Goal: Transaction & Acquisition: Purchase product/service

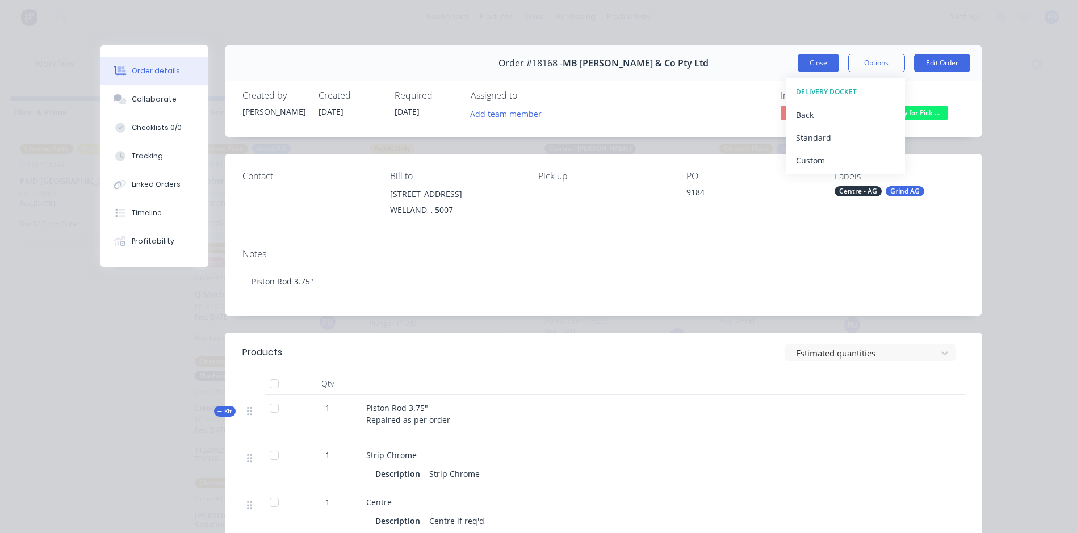
scroll to position [227, 0]
click at [818, 63] on button "Close" at bounding box center [818, 63] width 41 height 18
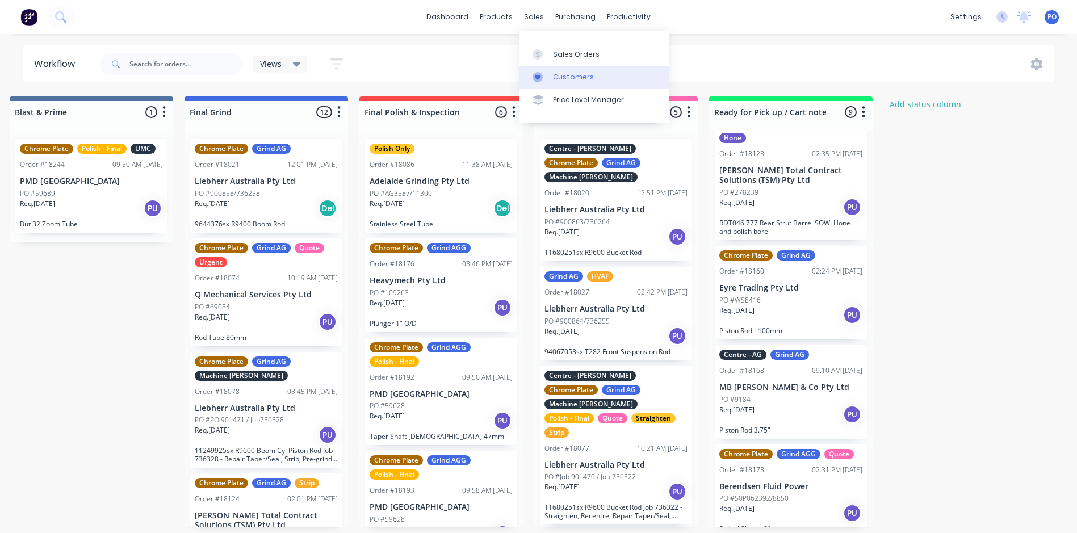
click at [563, 80] on div "Customers" at bounding box center [573, 77] width 41 height 10
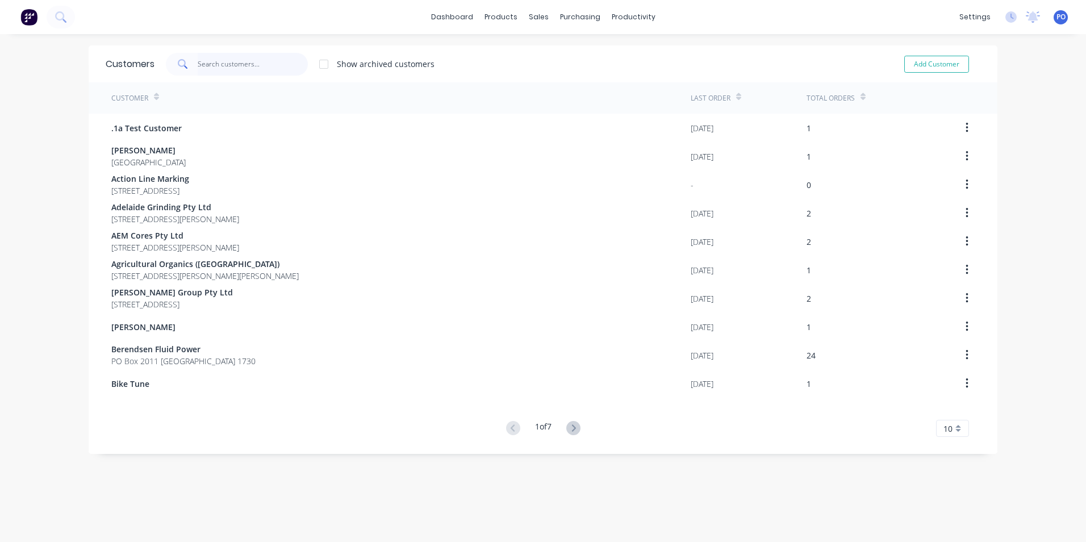
click at [252, 71] on input "text" at bounding box center [253, 64] width 111 height 23
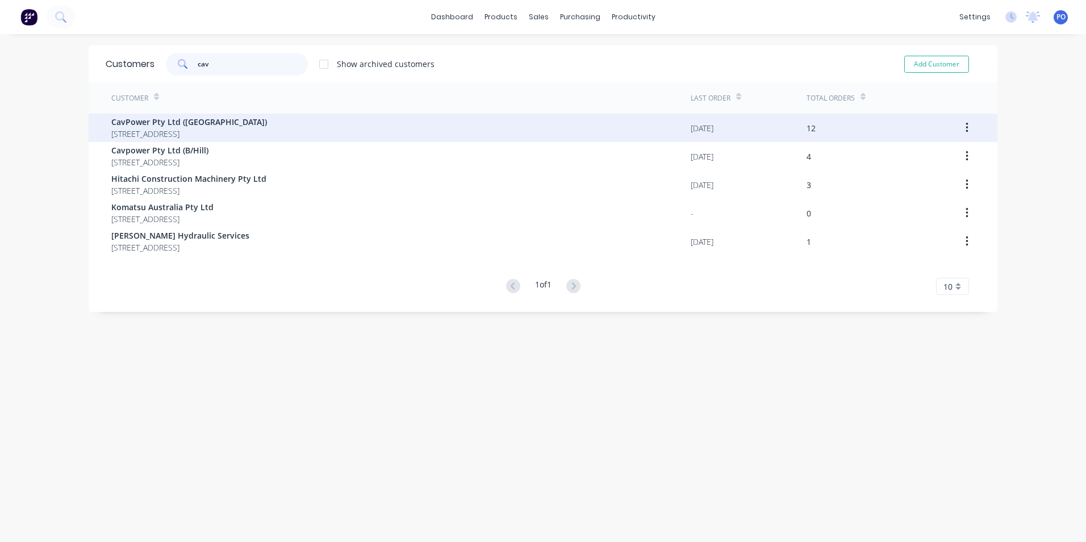
type input "cav"
click at [223, 135] on span "[STREET_ADDRESS]" at bounding box center [189, 134] width 156 height 12
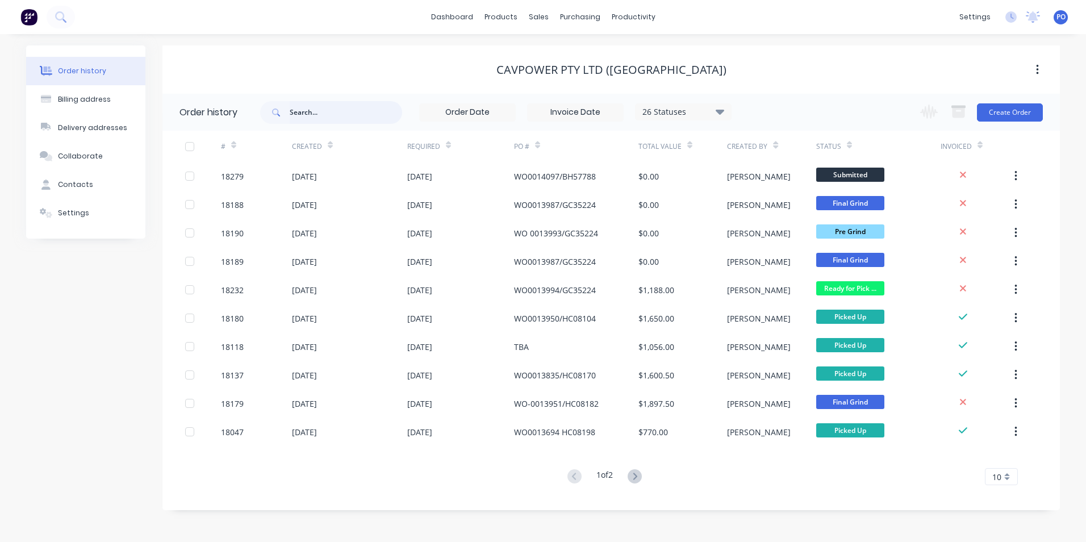
click at [313, 111] on input "text" at bounding box center [346, 112] width 112 height 23
type input "775"
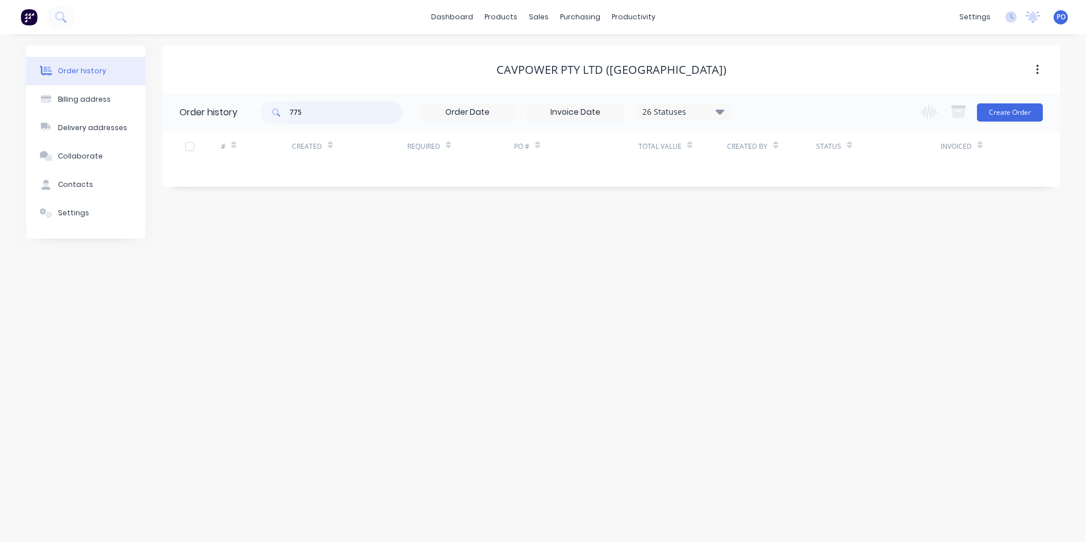
click at [324, 114] on input "775" at bounding box center [346, 112] width 112 height 23
type input "785"
drag, startPoint x: 305, startPoint y: 112, endPoint x: 287, endPoint y: 114, distance: 18.8
click at [287, 114] on div "785" at bounding box center [331, 112] width 142 height 23
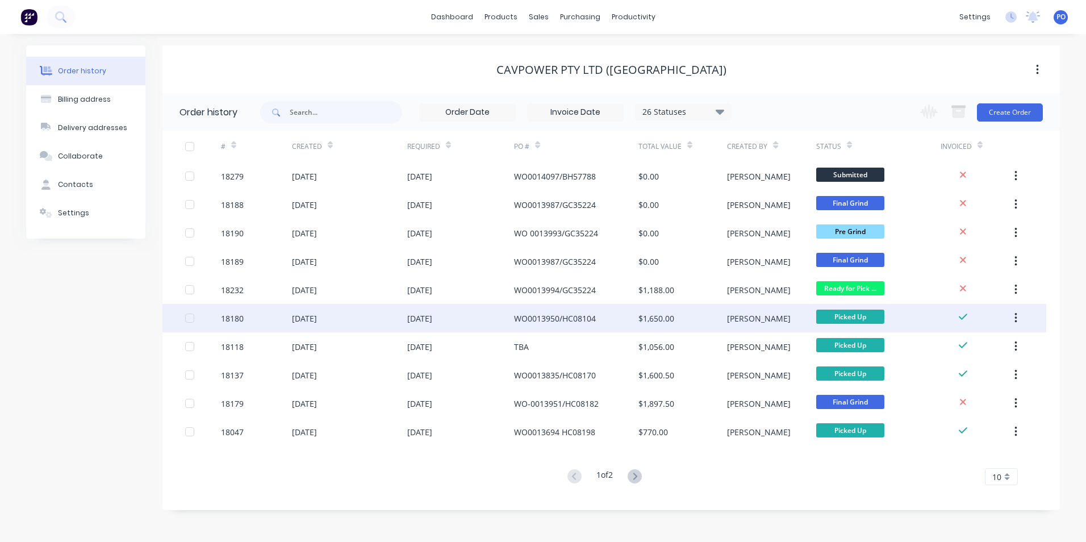
click at [432, 317] on div "[DATE]" at bounding box center [419, 318] width 25 height 12
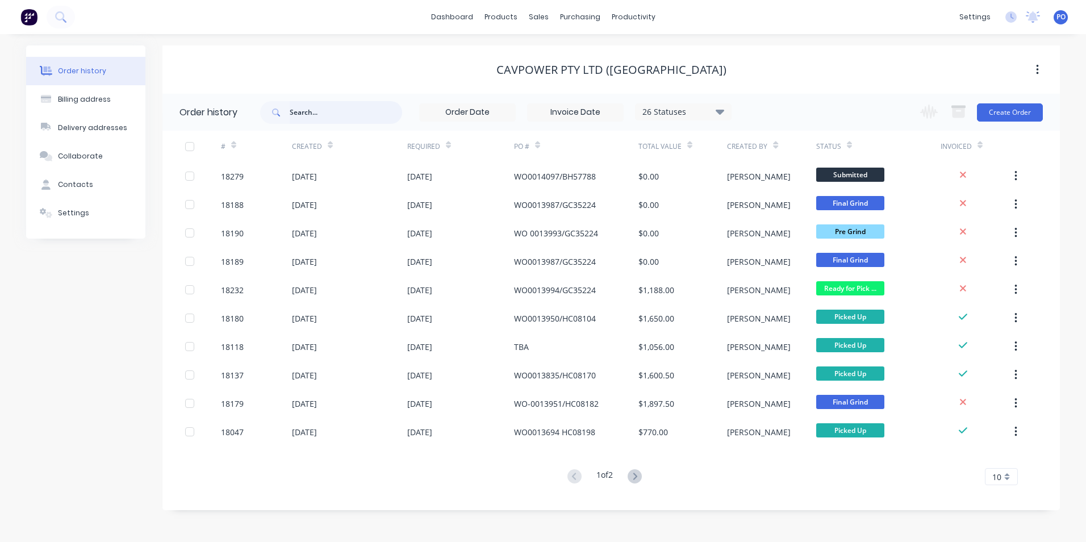
drag, startPoint x: 337, startPoint y: 123, endPoint x: 336, endPoint y: 115, distance: 8.0
click at [337, 123] on input "text" at bounding box center [346, 112] width 112 height 23
type input "2.5"
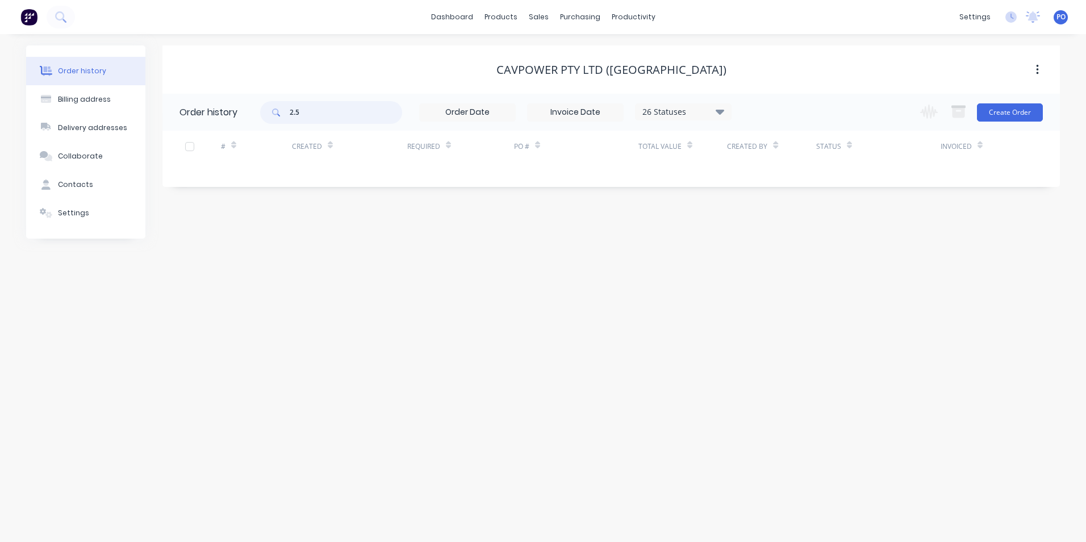
drag, startPoint x: 300, startPoint y: 111, endPoint x: 290, endPoint y: 106, distance: 11.9
click at [290, 111] on div "2.5" at bounding box center [331, 112] width 142 height 23
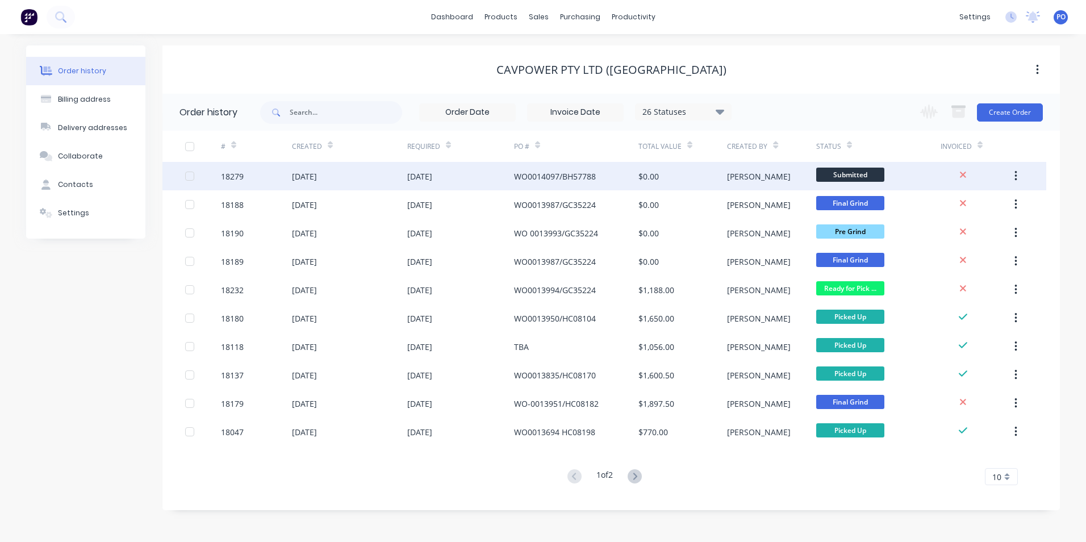
click at [484, 181] on div "[DATE]" at bounding box center [460, 176] width 107 height 28
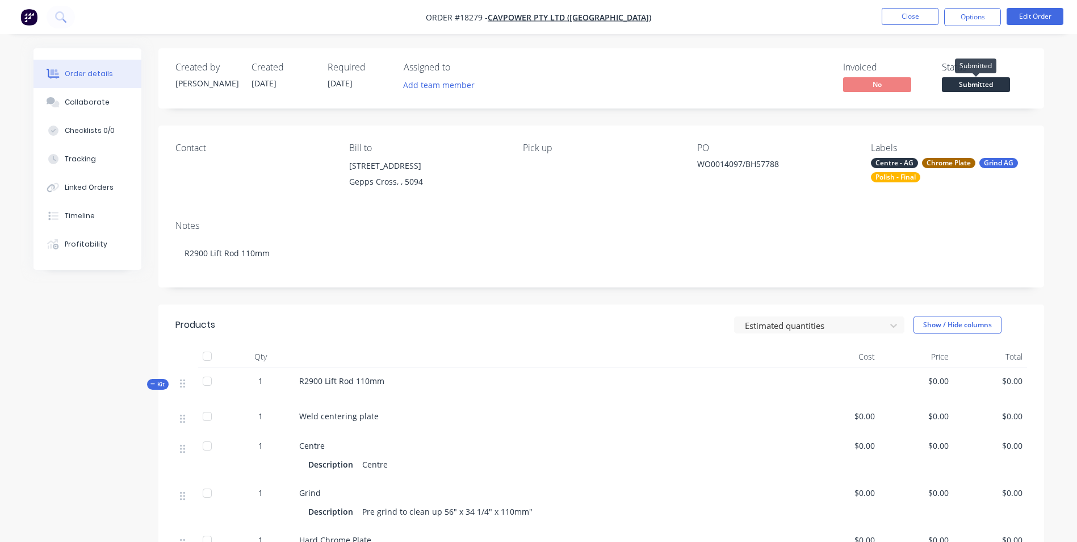
click at [969, 86] on span "Submitted" at bounding box center [976, 84] width 68 height 14
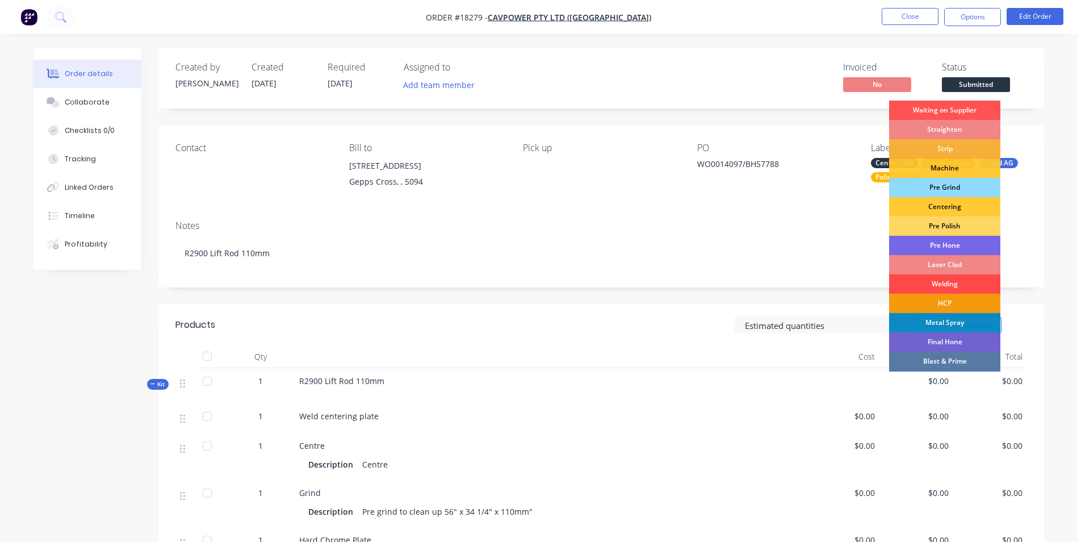
click at [958, 282] on div "Welding" at bounding box center [944, 283] width 111 height 19
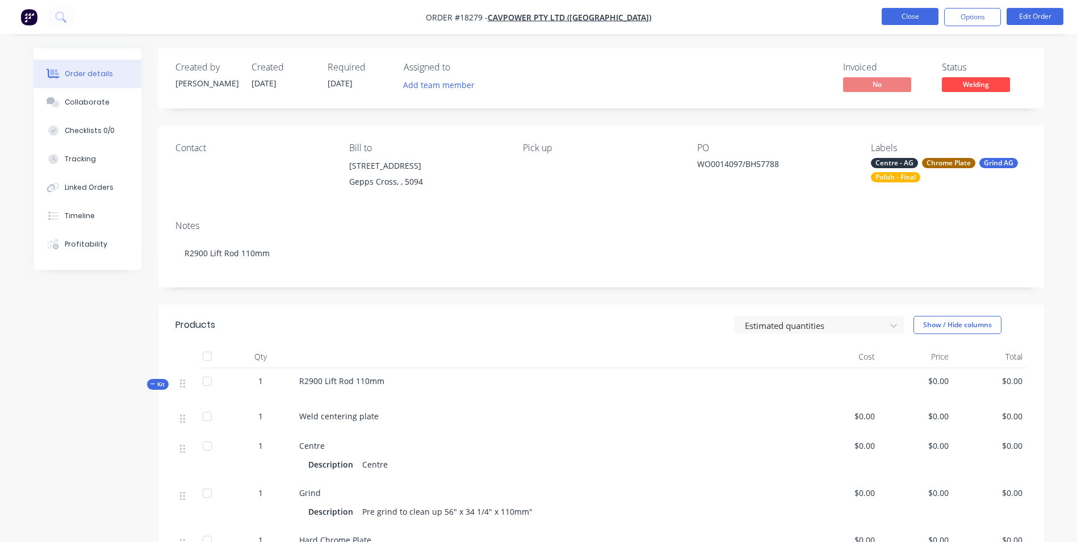
click at [895, 15] on button "Close" at bounding box center [910, 16] width 57 height 17
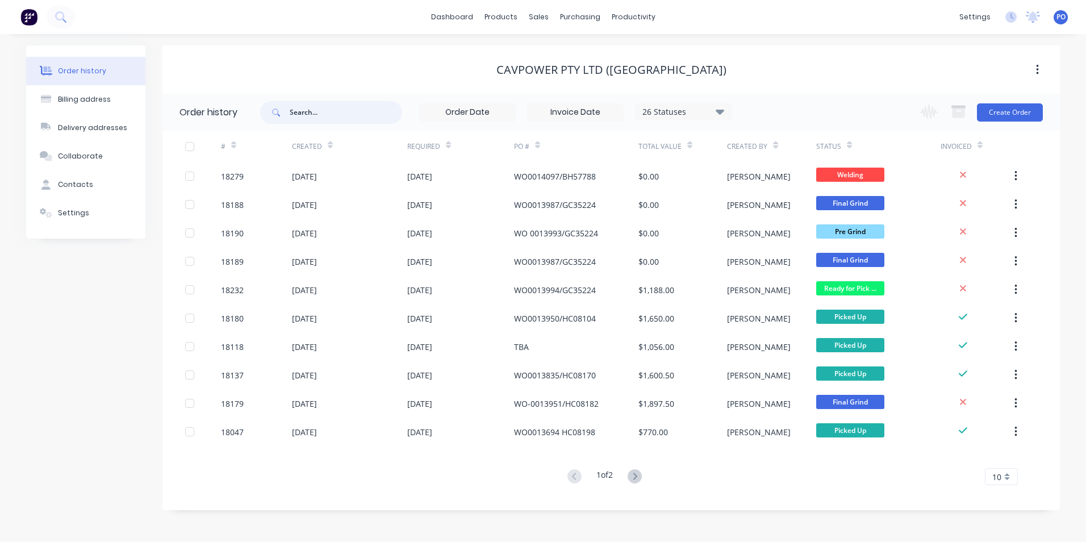
click at [320, 118] on input "text" at bounding box center [346, 112] width 112 height 23
type input "steer"
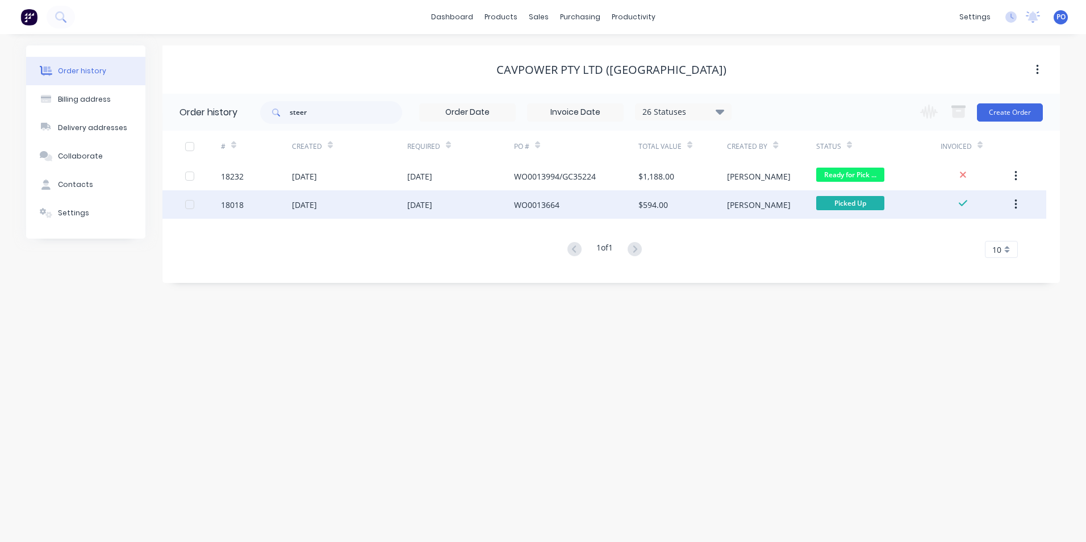
click at [432, 202] on div "[DATE]" at bounding box center [419, 205] width 25 height 12
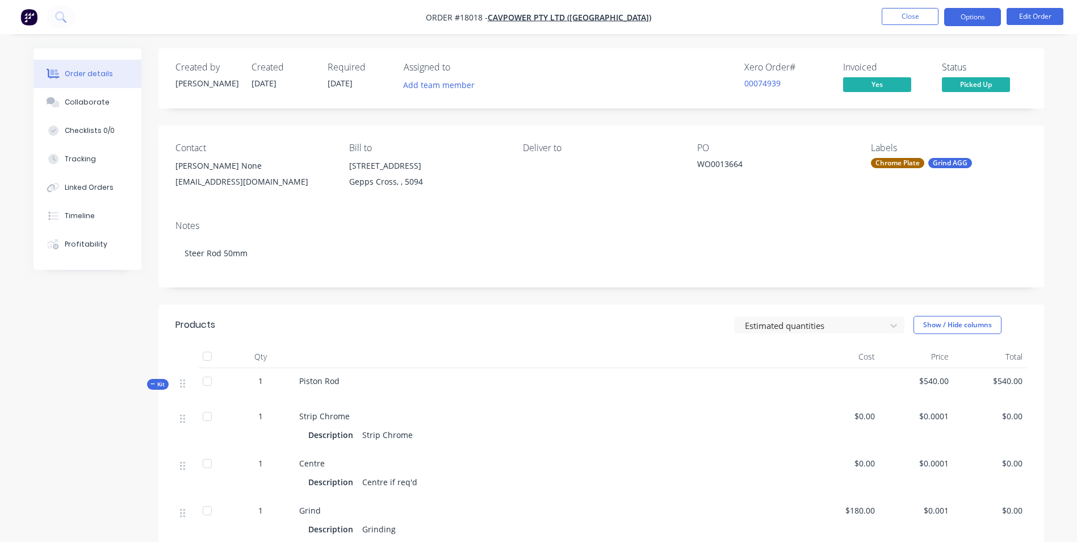
click at [973, 23] on button "Options" at bounding box center [972, 17] width 57 height 18
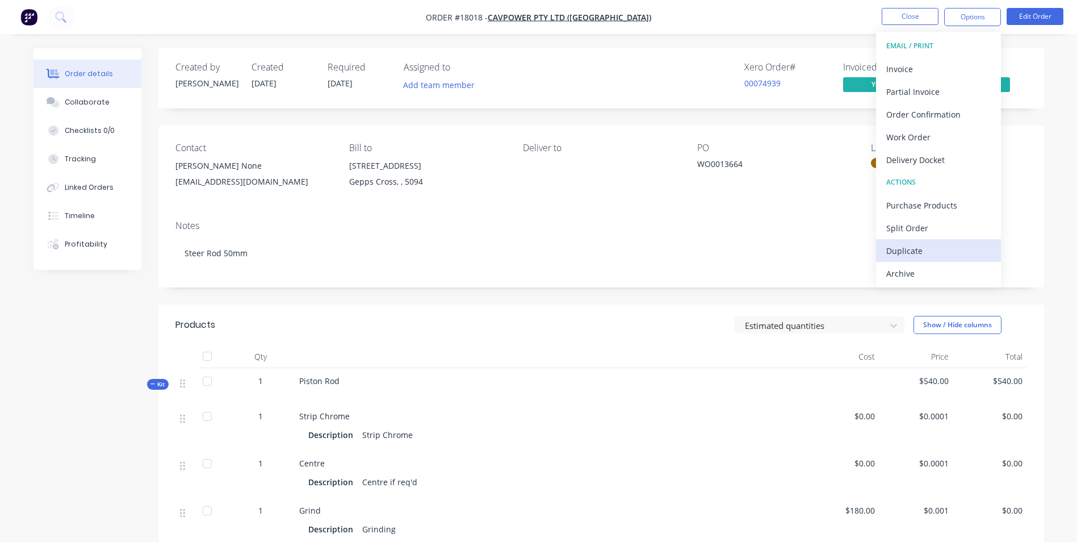
click at [938, 248] on div "Duplicate" at bounding box center [938, 250] width 104 height 16
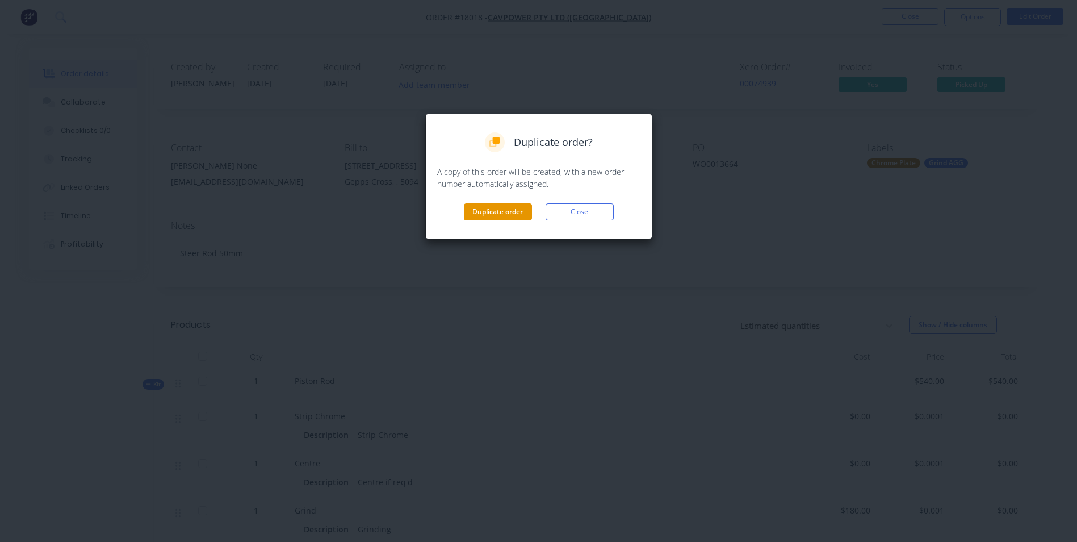
click at [501, 216] on button "Duplicate order" at bounding box center [498, 211] width 68 height 17
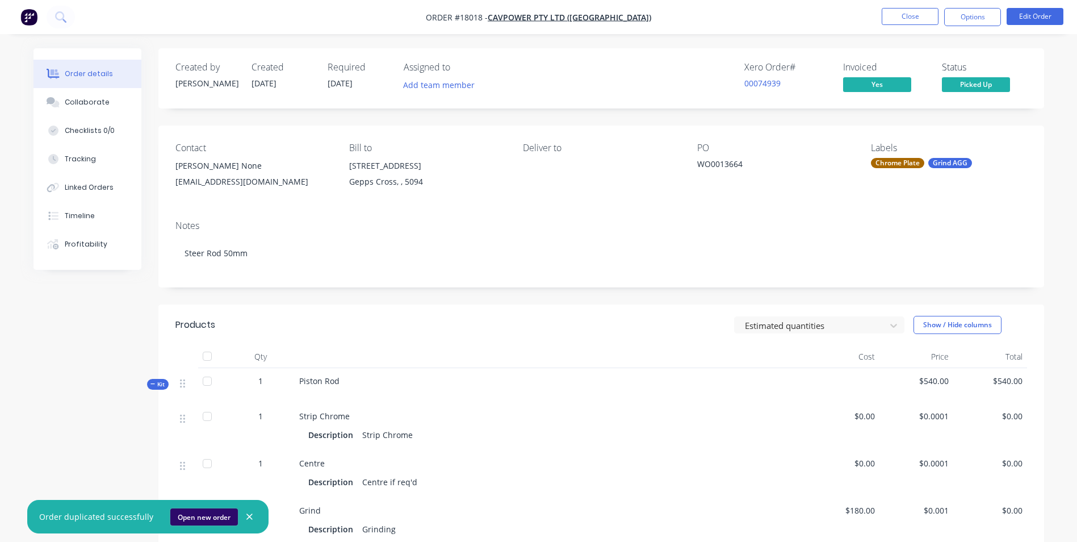
click at [208, 521] on button "Open new order" at bounding box center [204, 516] width 68 height 17
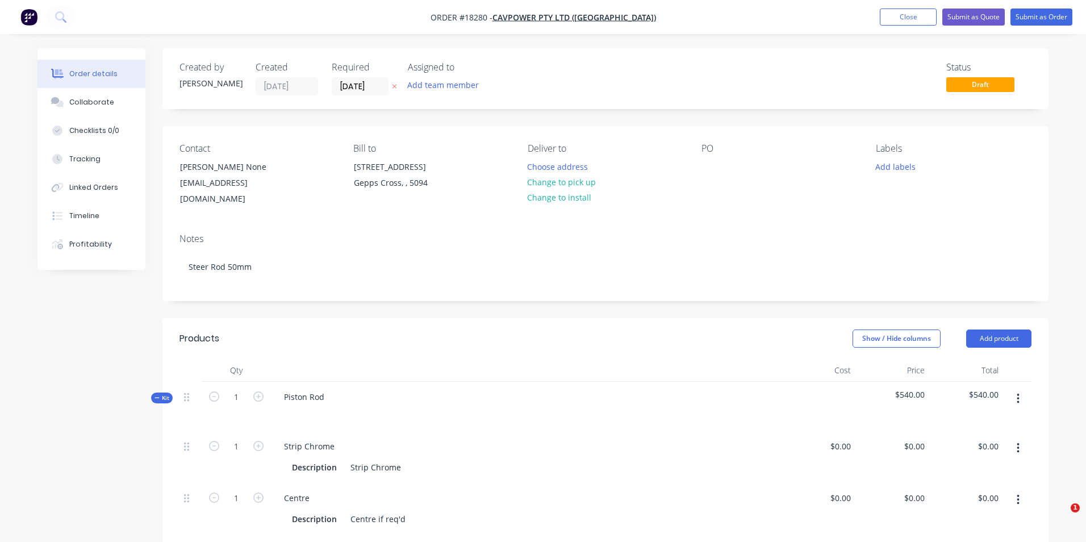
type input "$0.0001"
type input "$180.00"
type input "$0.001"
type input "$540.00"
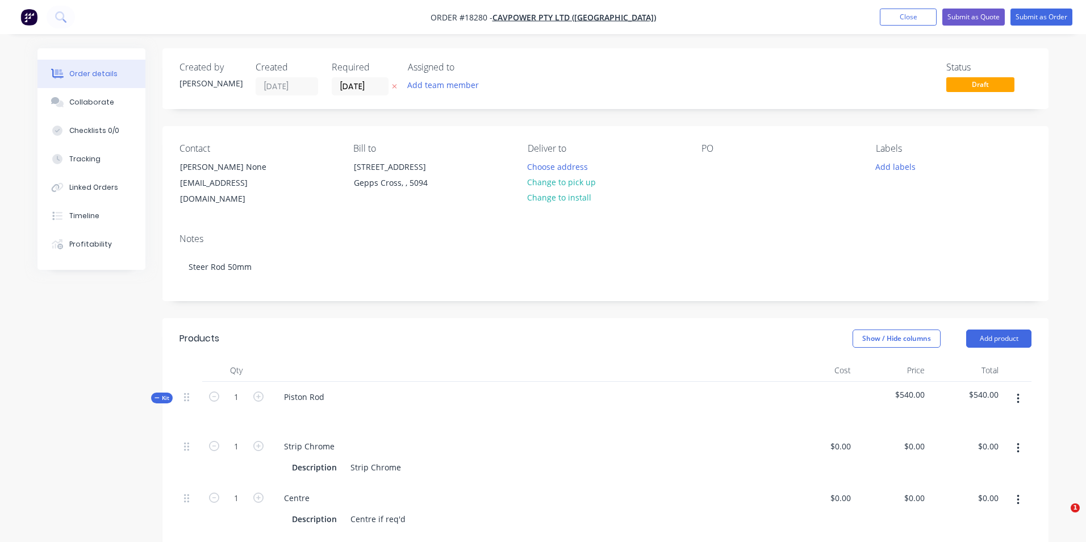
type input "$540.00"
type input "$0.0001"
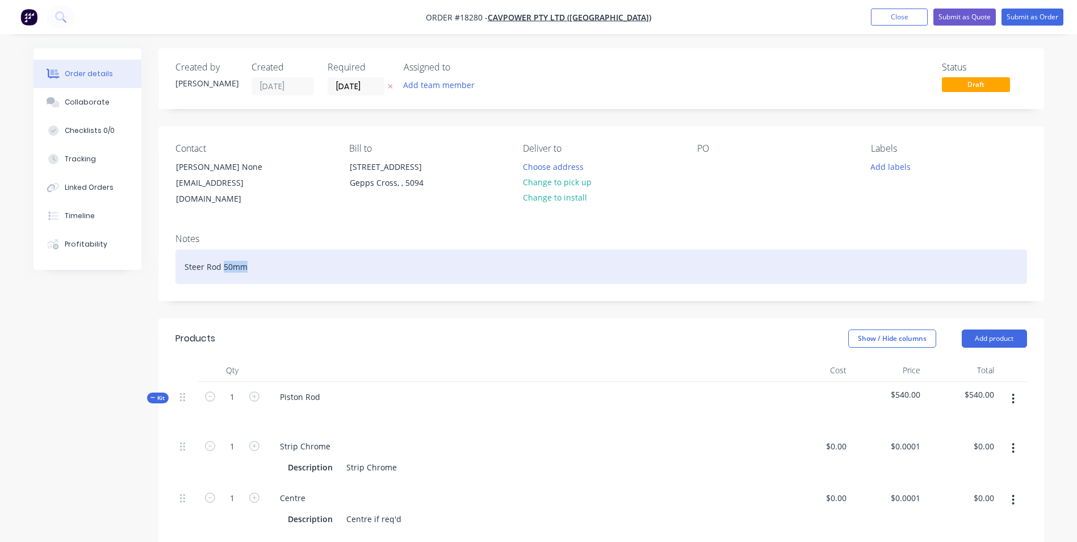
drag, startPoint x: 246, startPoint y: 253, endPoint x: 223, endPoint y: 254, distance: 23.3
click at [223, 254] on div "Steer Rod 50mm" at bounding box center [601, 266] width 852 height 35
click at [185, 252] on div "Steer Rod 773" at bounding box center [601, 266] width 852 height 35
click at [257, 252] on div "773 Steer Rod 773" at bounding box center [601, 266] width 852 height 35
drag, startPoint x: 267, startPoint y: 257, endPoint x: 183, endPoint y: 255, distance: 84.0
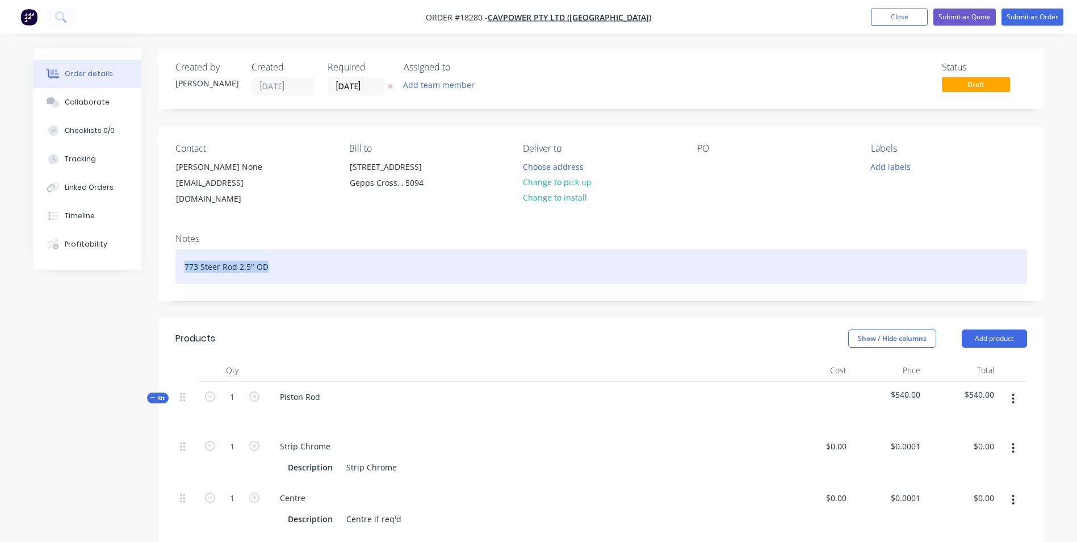
click at [183, 255] on div "773 Steer Rod 2.5" OD" at bounding box center [601, 266] width 852 height 35
copy div "773 Steer Rod 2.5" OD"
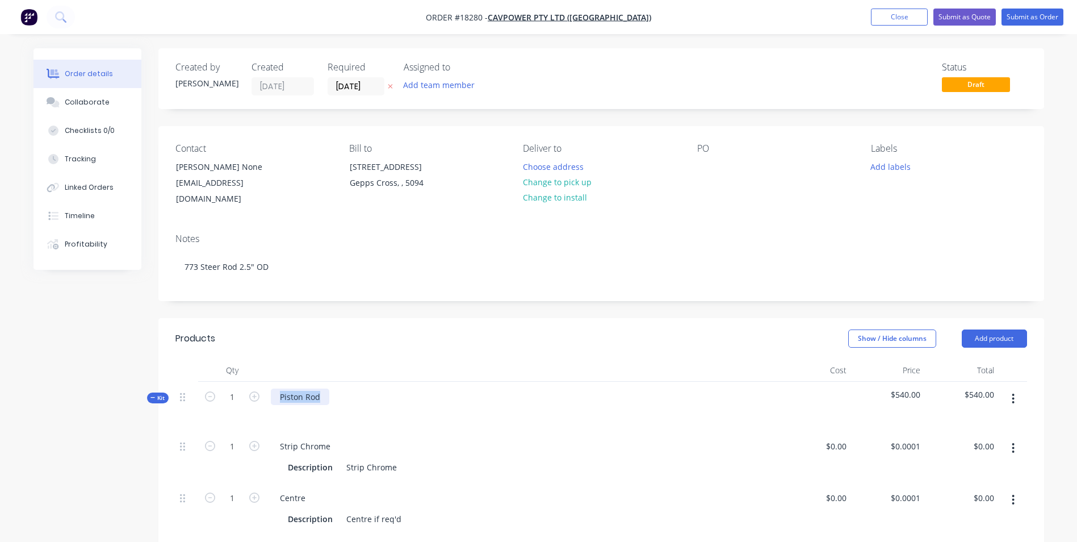
drag, startPoint x: 325, startPoint y: 380, endPoint x: 273, endPoint y: 382, distance: 52.2
click at [273, 388] on div "Piston Rod" at bounding box center [300, 396] width 58 height 16
paste div
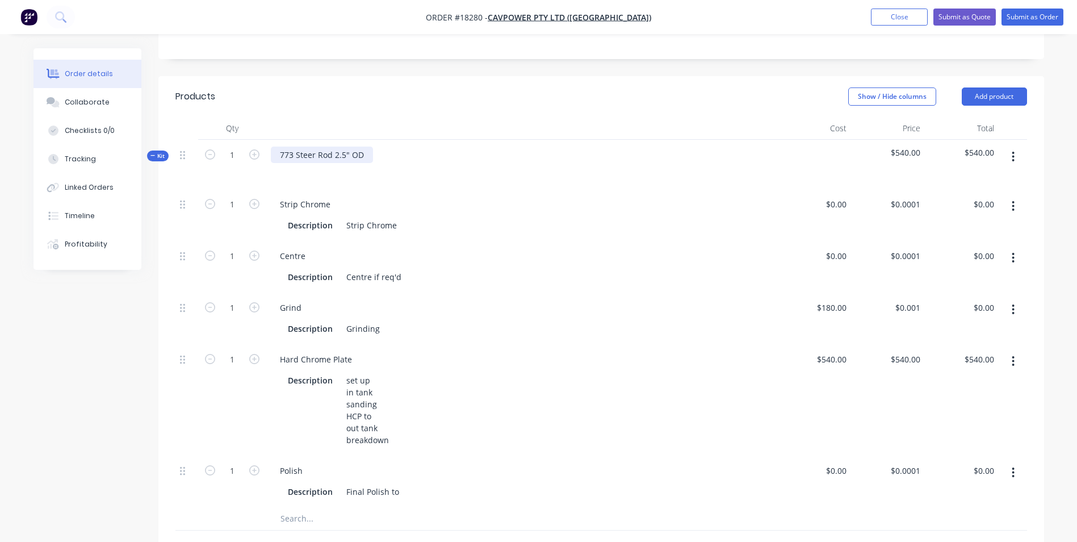
scroll to position [284, 0]
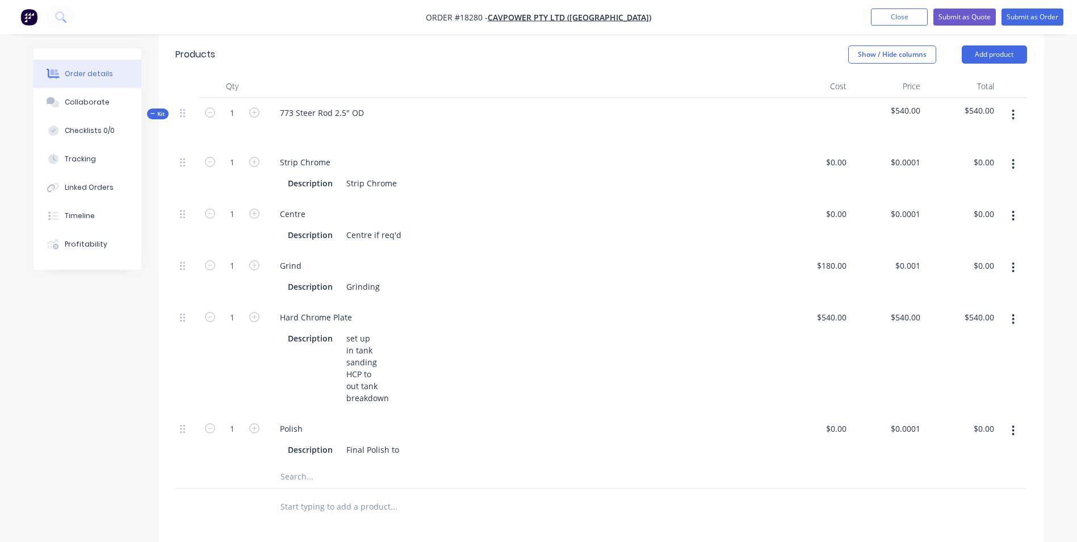
click at [1009, 154] on button "button" at bounding box center [1013, 164] width 27 height 20
click at [930, 231] on div "Delete" at bounding box center [972, 239] width 87 height 16
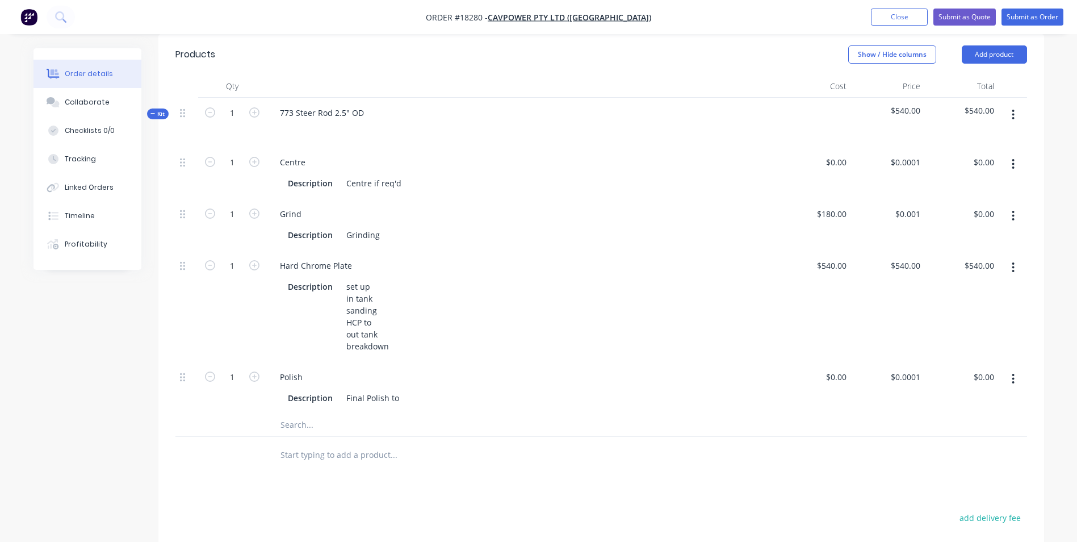
scroll to position [227, 0]
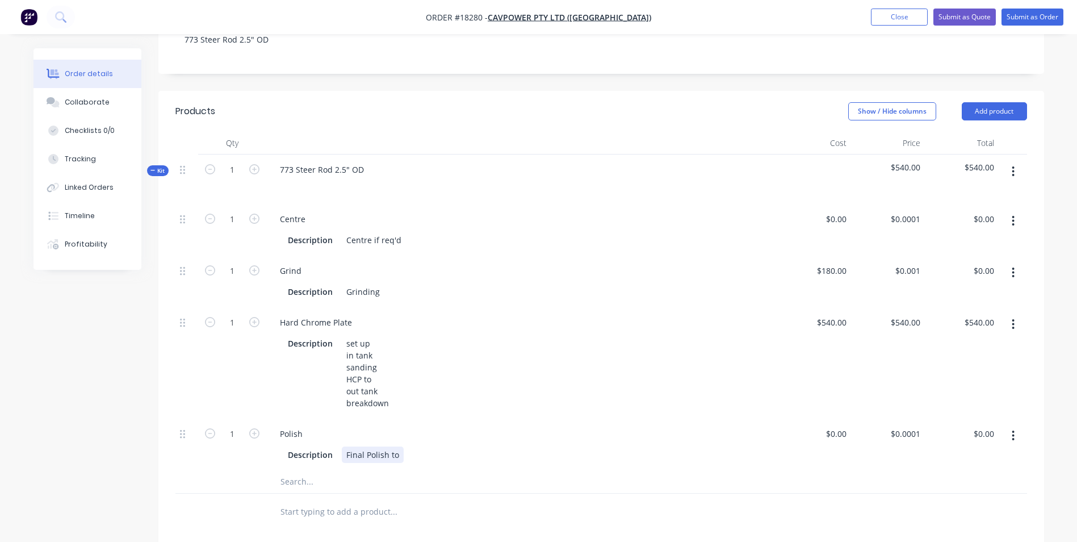
click at [404, 446] on div "Description Final Polish to" at bounding box center [519, 454] width 472 height 16
click at [379, 368] on div "set up in tank sanding HCP to out tank breakdown" at bounding box center [368, 373] width 52 height 76
drag, startPoint x: 399, startPoint y: 444, endPoint x: 422, endPoint y: 443, distance: 22.7
click at [422, 446] on div "Final Polish to 2.500" - 0.002" at bounding box center [400, 454] width 116 height 16
copy div "2.500""
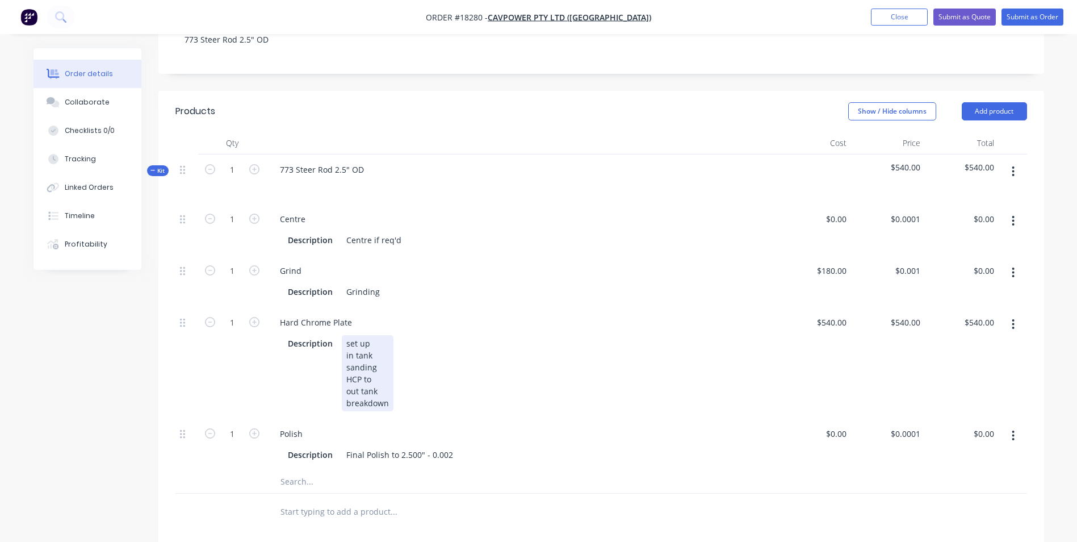
click at [381, 354] on div "set up in tank sanding HCP to out tank breakdown" at bounding box center [368, 373] width 52 height 76
click at [376, 365] on div "set up in tank sanding HCP to out tank breakdown" at bounding box center [368, 373] width 52 height 76
paste div
click at [899, 307] on div "540 $540.00" at bounding box center [888, 362] width 74 height 111
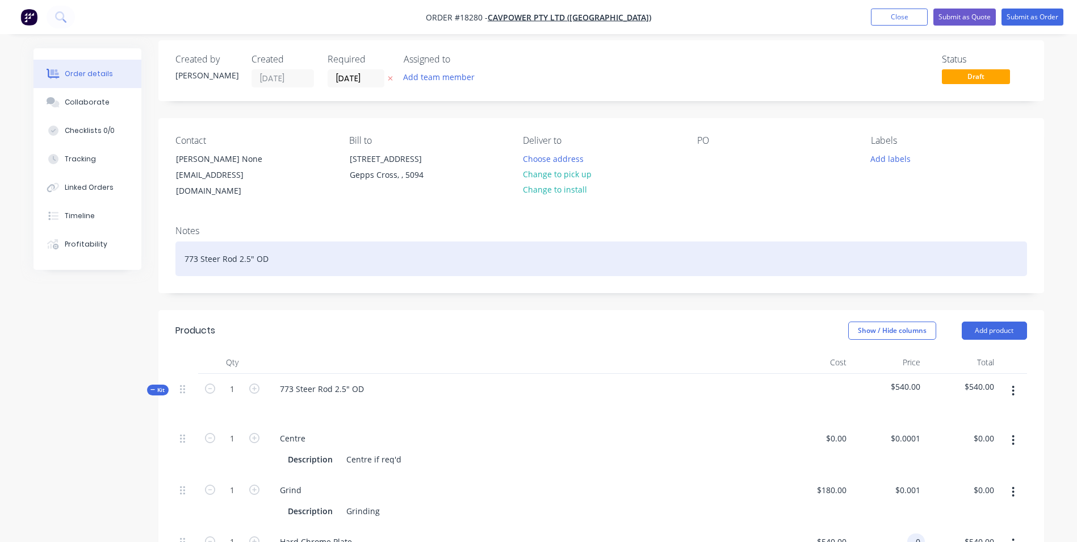
scroll to position [0, 0]
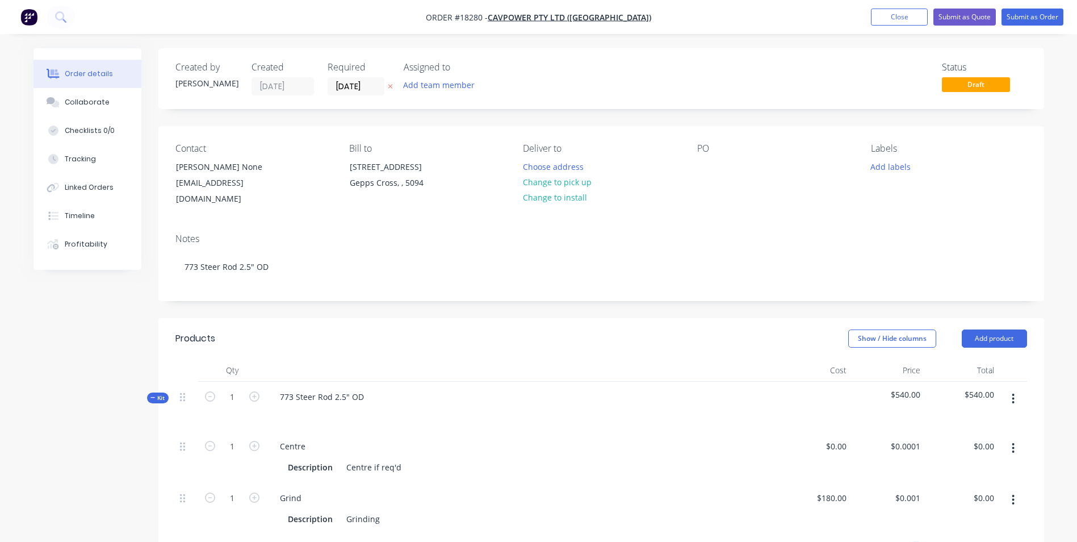
type input "$0.00"
drag, startPoint x: 221, startPoint y: 166, endPoint x: 177, endPoint y: 167, distance: 43.7
click at [177, 167] on div "[PERSON_NAME] None" at bounding box center [223, 167] width 94 height 16
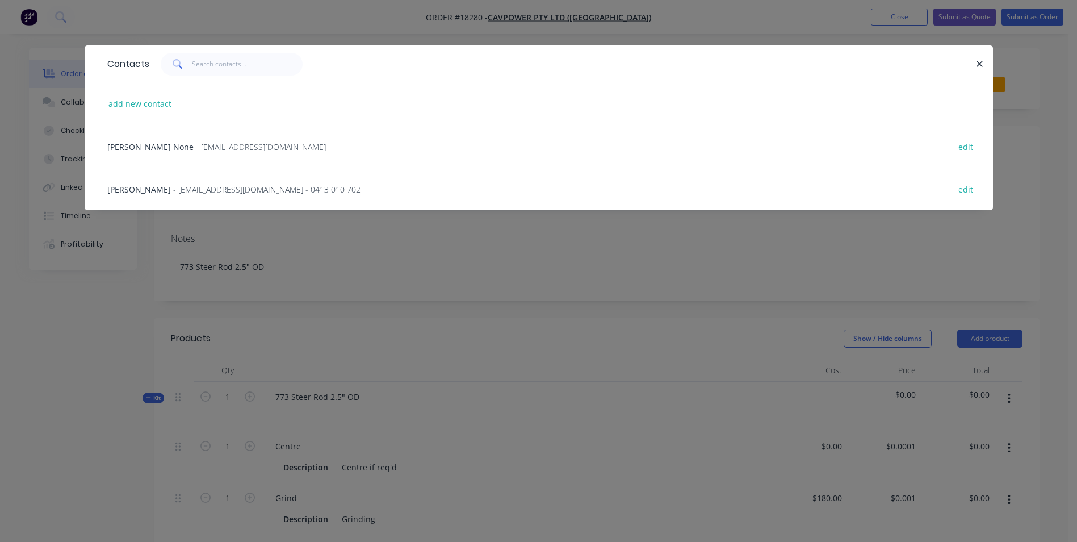
click at [178, 192] on span "- DHolmes@cavpower.com - 0413 010 702" at bounding box center [266, 189] width 187 height 11
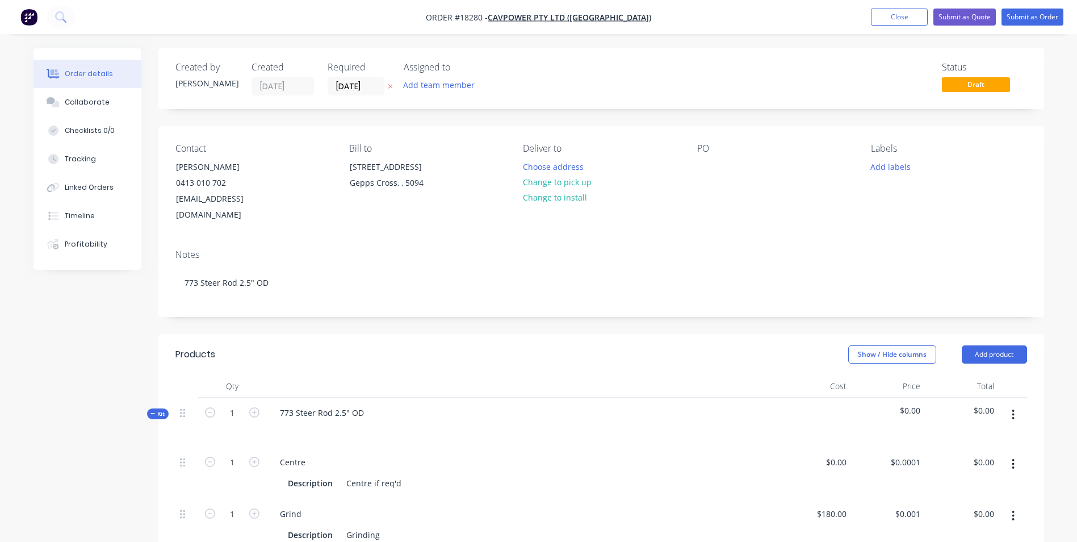
click at [706, 155] on div "PO" at bounding box center [775, 183] width 156 height 80
click at [702, 161] on div at bounding box center [706, 166] width 18 height 16
click at [701, 165] on div at bounding box center [706, 166] width 18 height 16
click at [885, 161] on button "Add labels" at bounding box center [891, 165] width 52 height 15
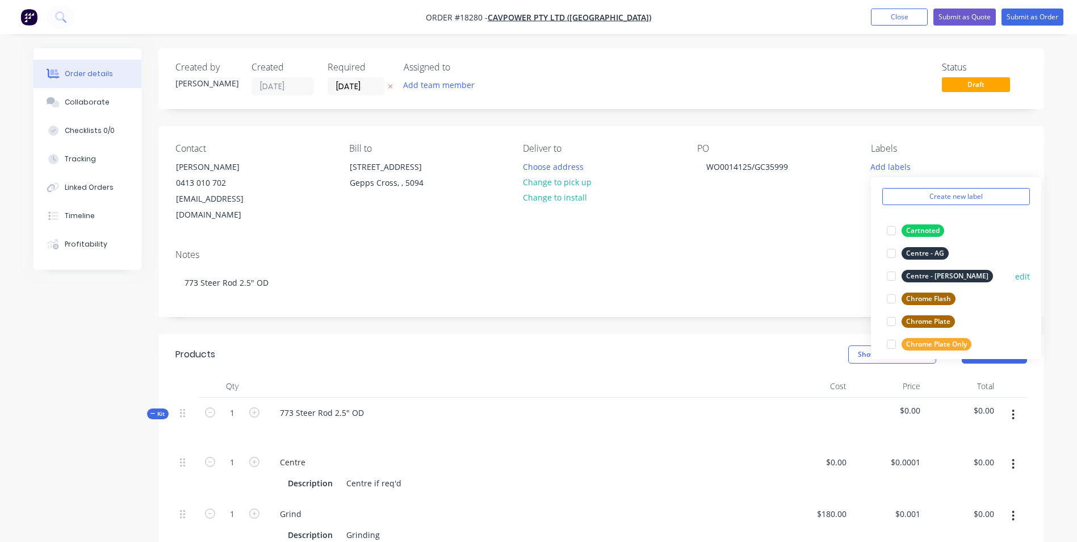
scroll to position [57, 0]
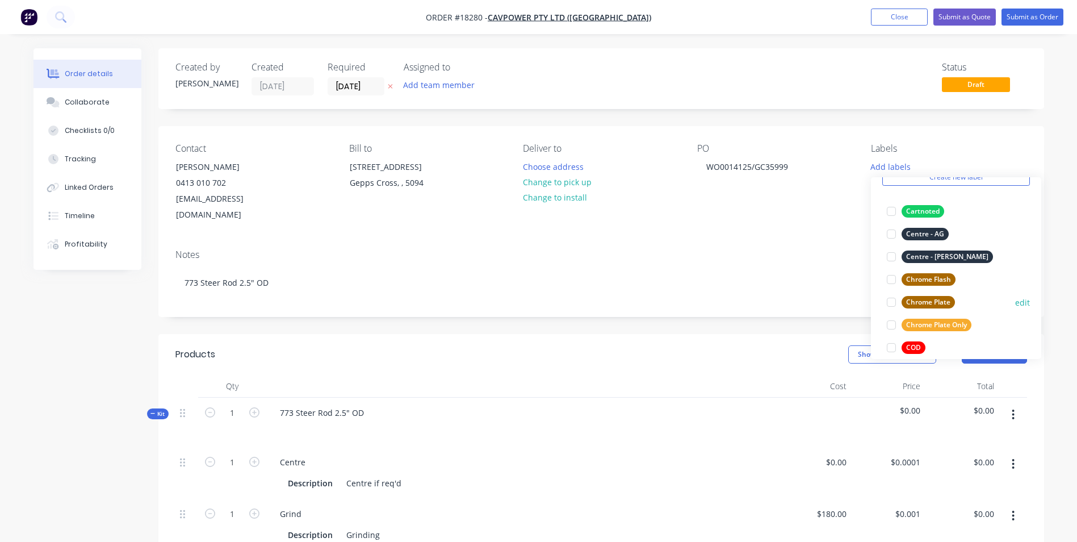
click at [943, 303] on div "Chrome Plate" at bounding box center [928, 302] width 53 height 12
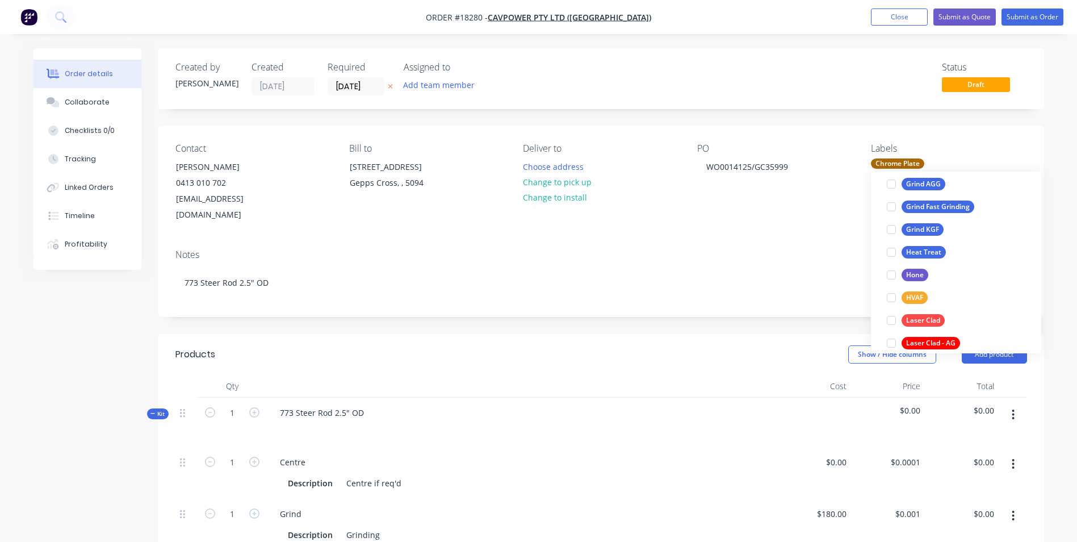
scroll to position [284, 0]
click at [889, 185] on div at bounding box center [891, 182] width 23 height 23
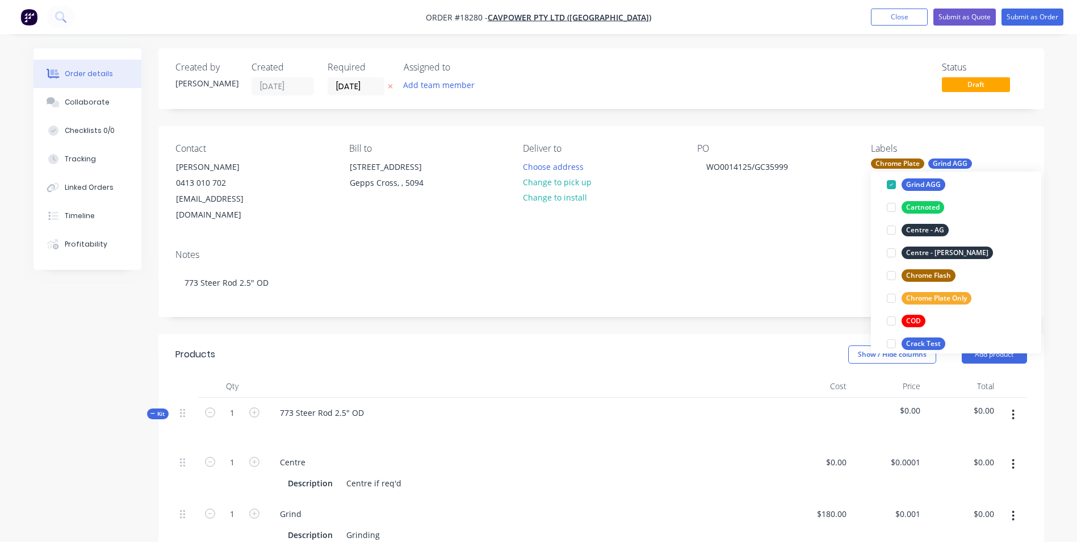
scroll to position [114, 0]
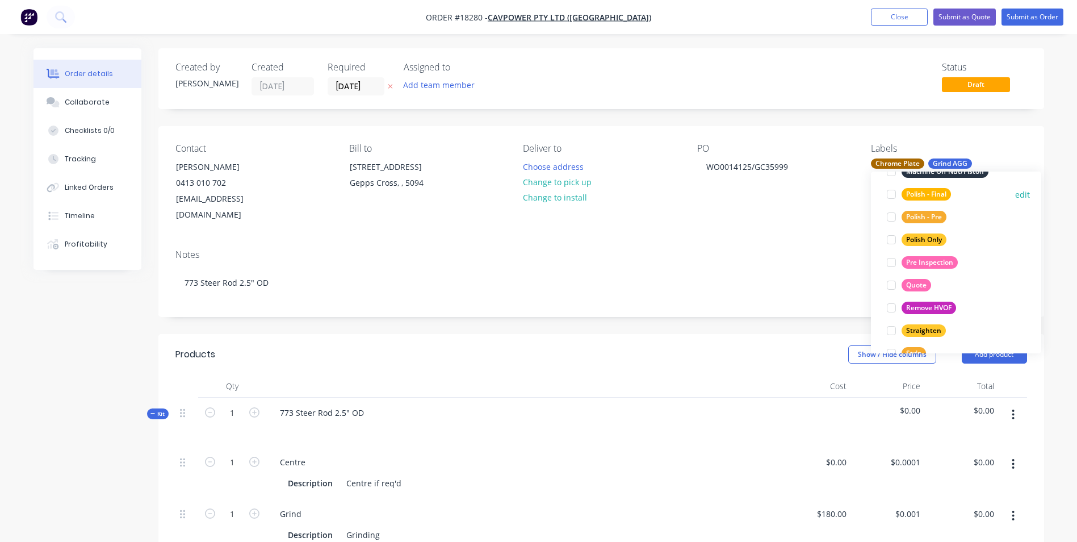
click at [930, 195] on div "Polish - Final" at bounding box center [926, 194] width 49 height 12
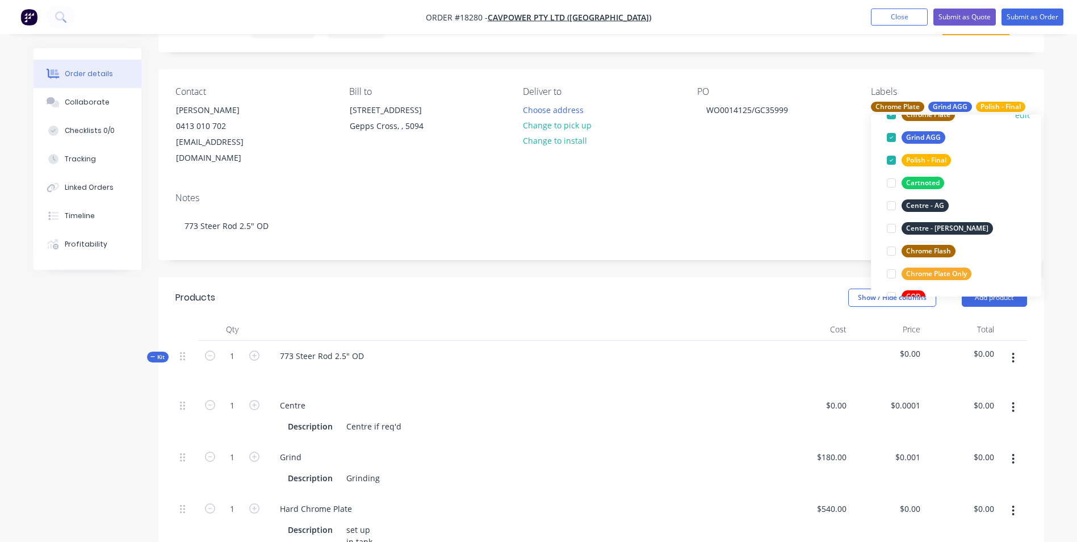
scroll to position [0, 0]
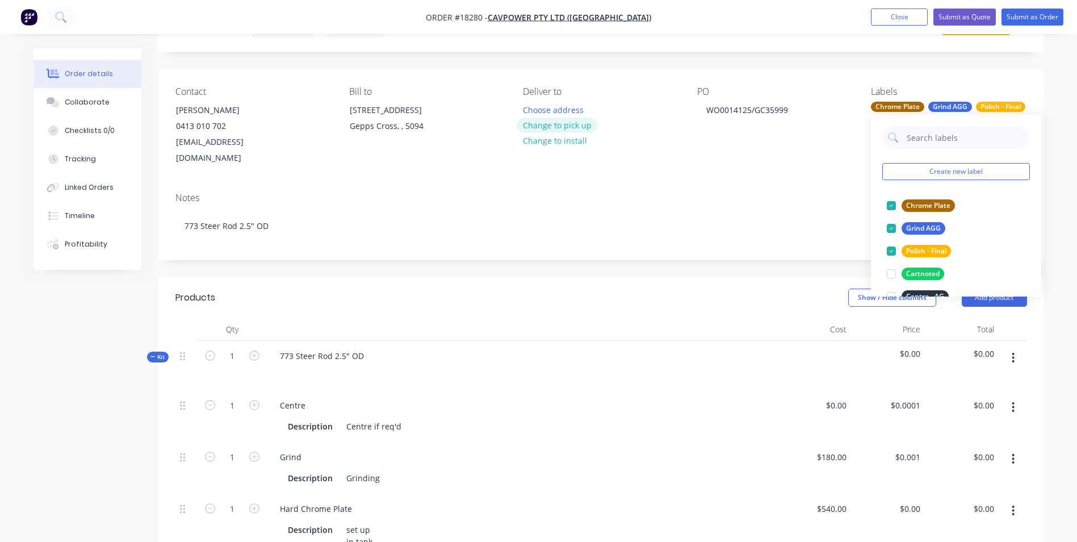
click at [571, 122] on button "Change to pick up" at bounding box center [557, 125] width 81 height 15
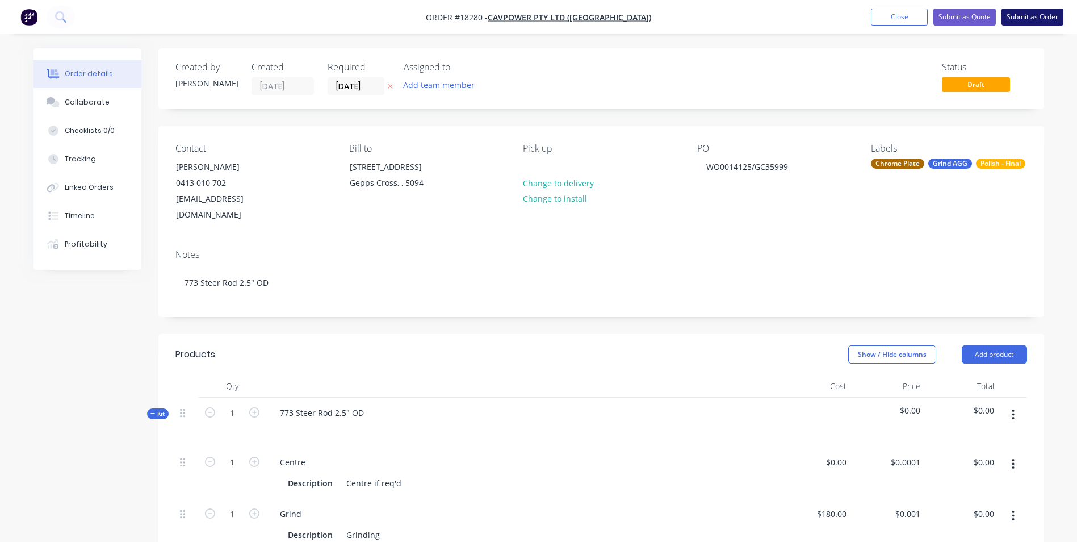
click at [1048, 18] on button "Submit as Order" at bounding box center [1033, 17] width 62 height 17
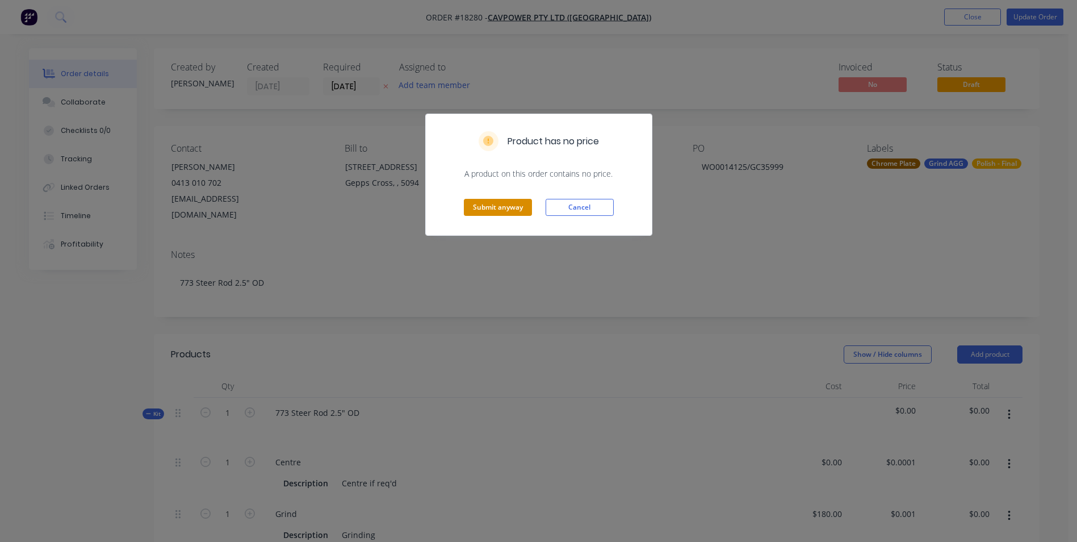
click at [514, 205] on button "Submit anyway" at bounding box center [498, 207] width 68 height 17
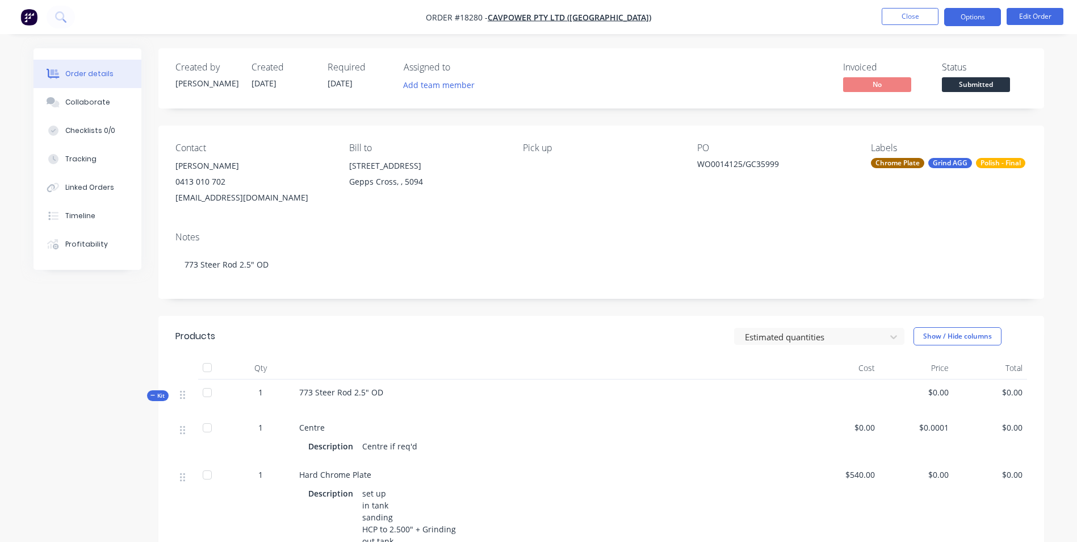
click at [981, 15] on button "Options" at bounding box center [972, 17] width 57 height 18
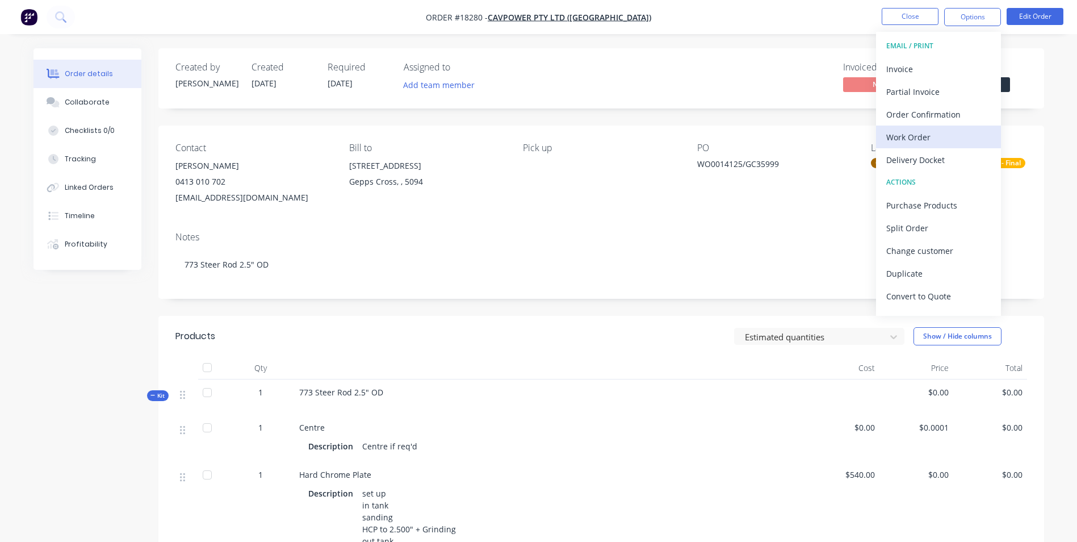
click at [972, 132] on div "Work Order" at bounding box center [938, 137] width 104 height 16
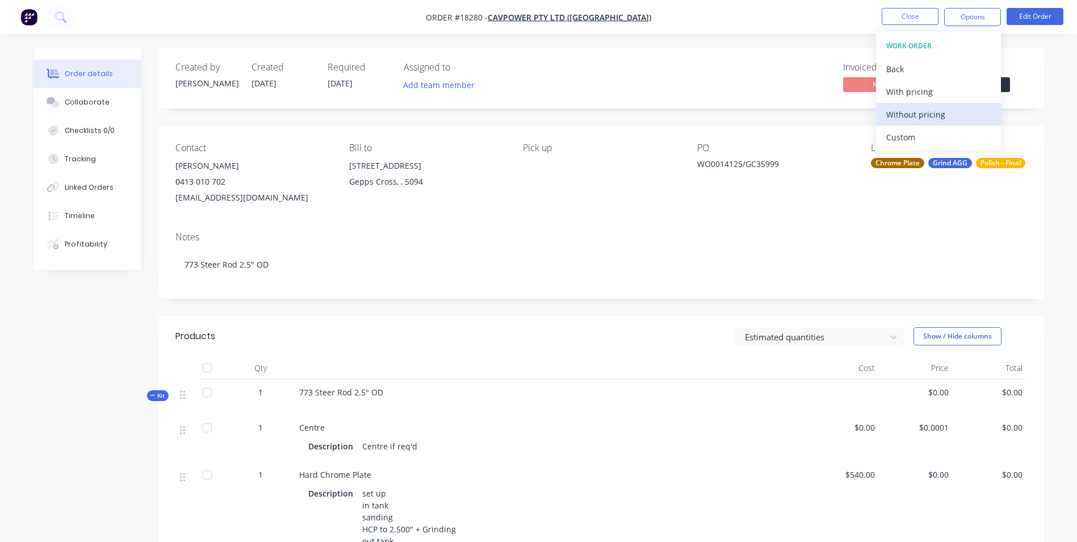
click at [936, 111] on div "Without pricing" at bounding box center [938, 114] width 104 height 16
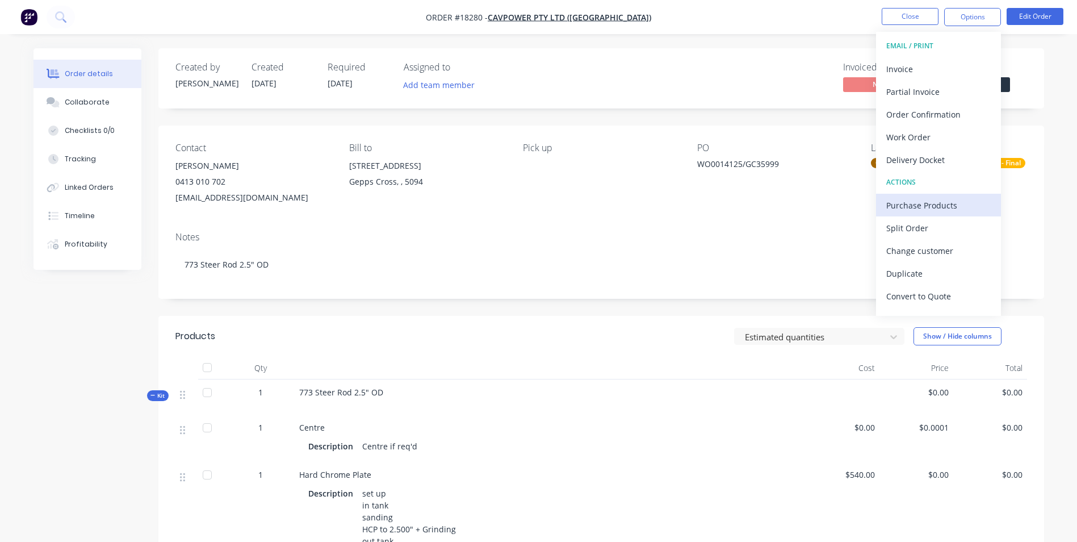
click at [937, 205] on div "Purchase Products" at bounding box center [938, 205] width 104 height 16
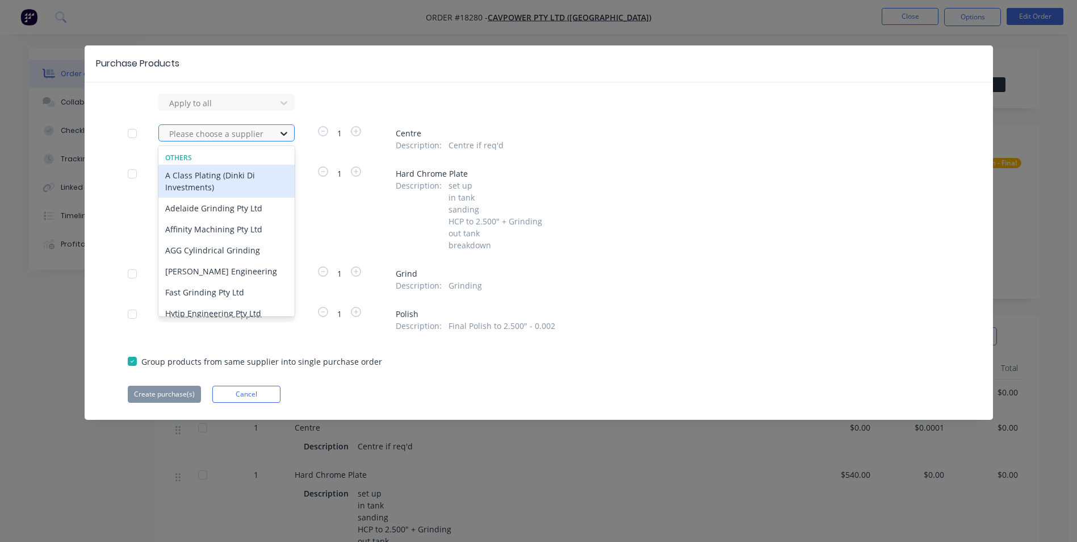
click at [284, 135] on icon at bounding box center [283, 134] width 7 height 4
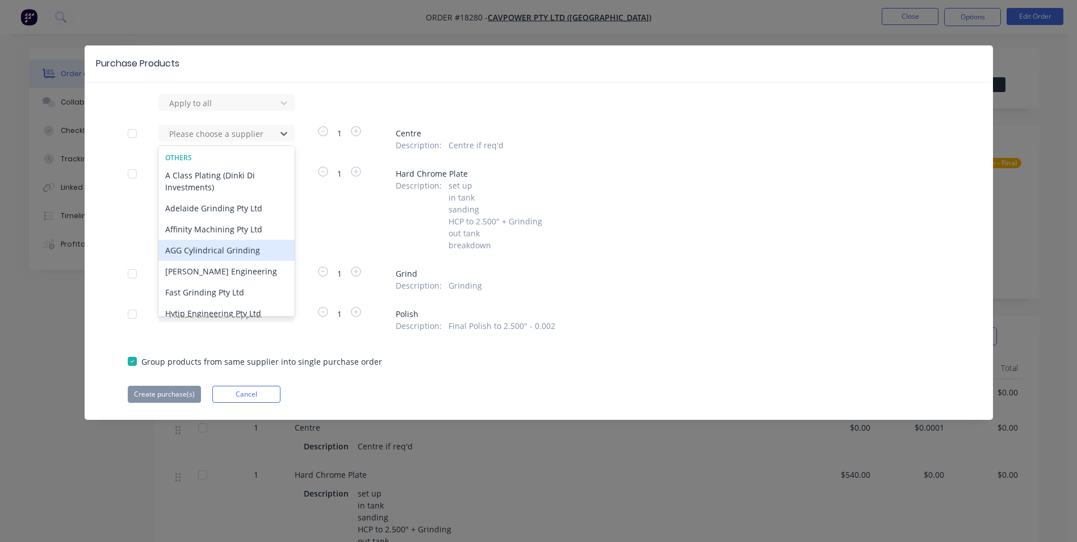
click at [244, 251] on div "AGG Cylindrical Grinding" at bounding box center [226, 250] width 136 height 21
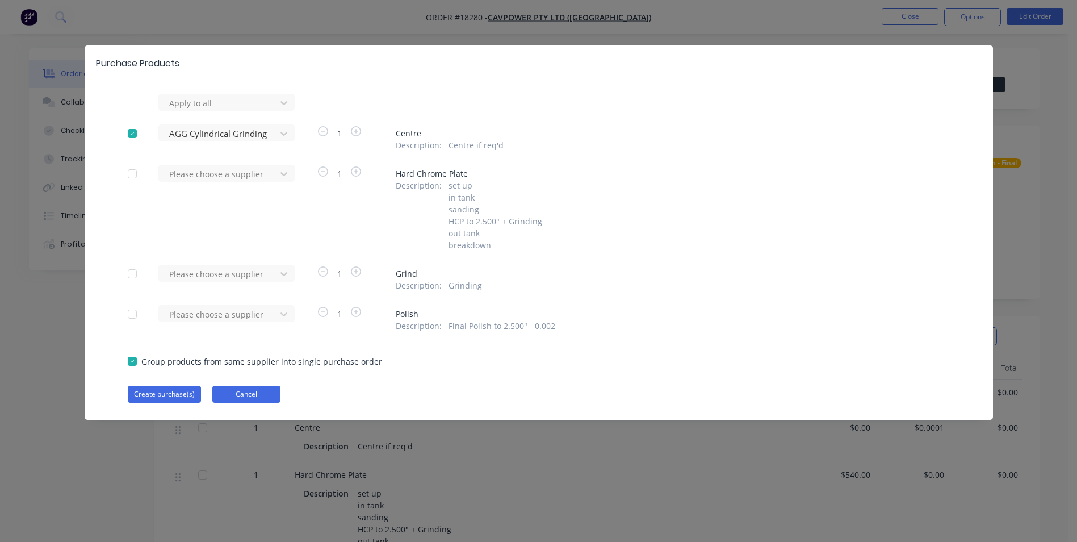
click at [231, 395] on button "Cancel" at bounding box center [246, 394] width 68 height 17
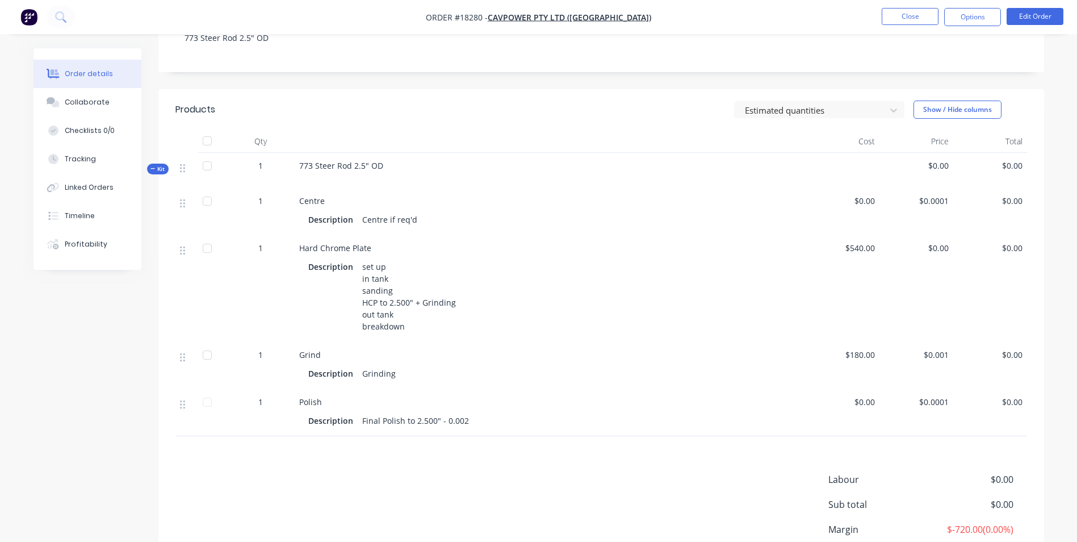
scroll to position [227, 0]
click at [1035, 18] on button "Edit Order" at bounding box center [1035, 16] width 57 height 17
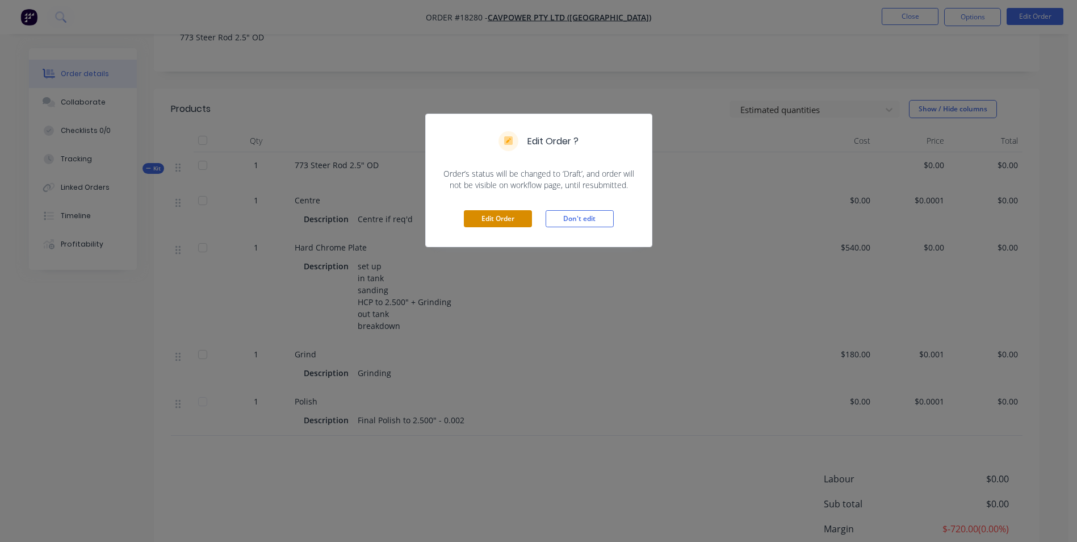
click at [503, 221] on button "Edit Order" at bounding box center [498, 218] width 68 height 17
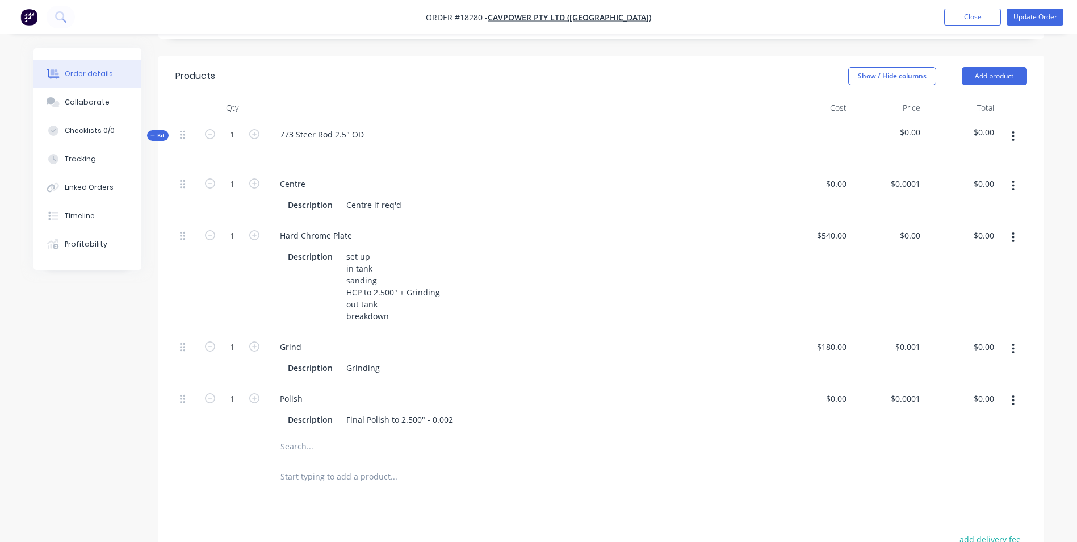
scroll to position [284, 0]
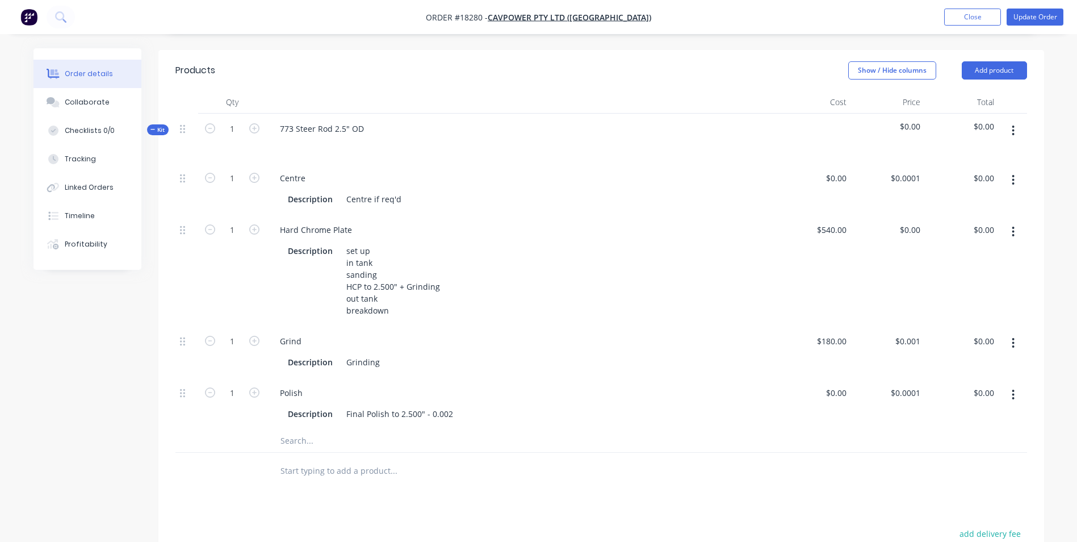
click at [307, 429] on input "text" at bounding box center [393, 440] width 227 height 23
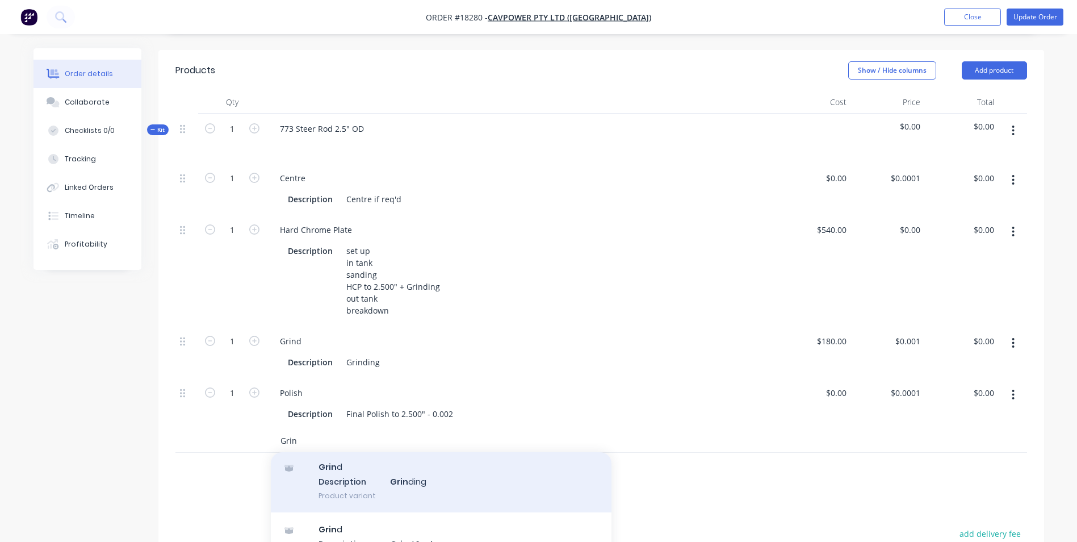
scroll to position [66, 0]
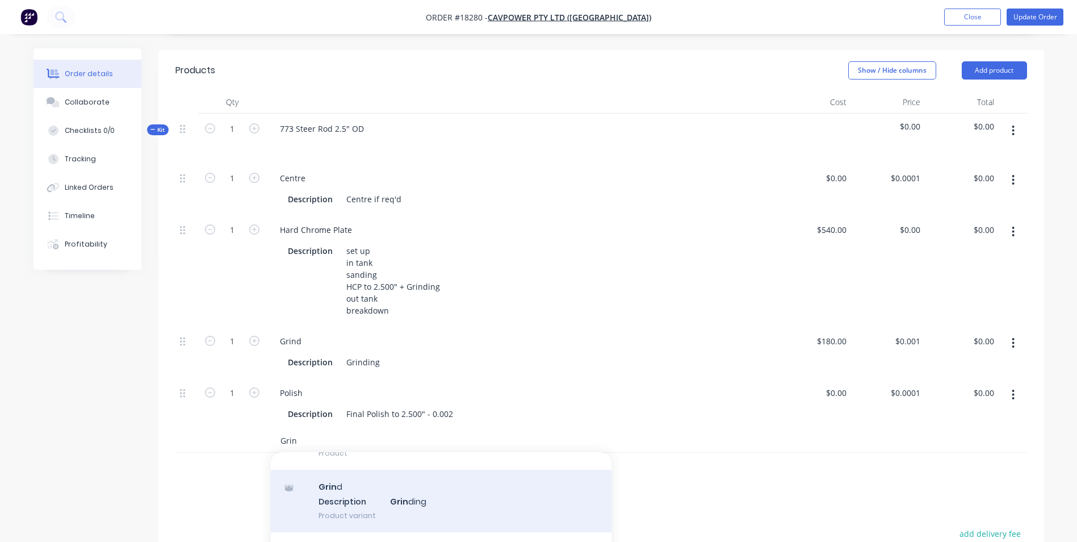
type input "Grin"
click at [411, 475] on div "Grin d Description Grin ding Product variant" at bounding box center [441, 501] width 341 height 62
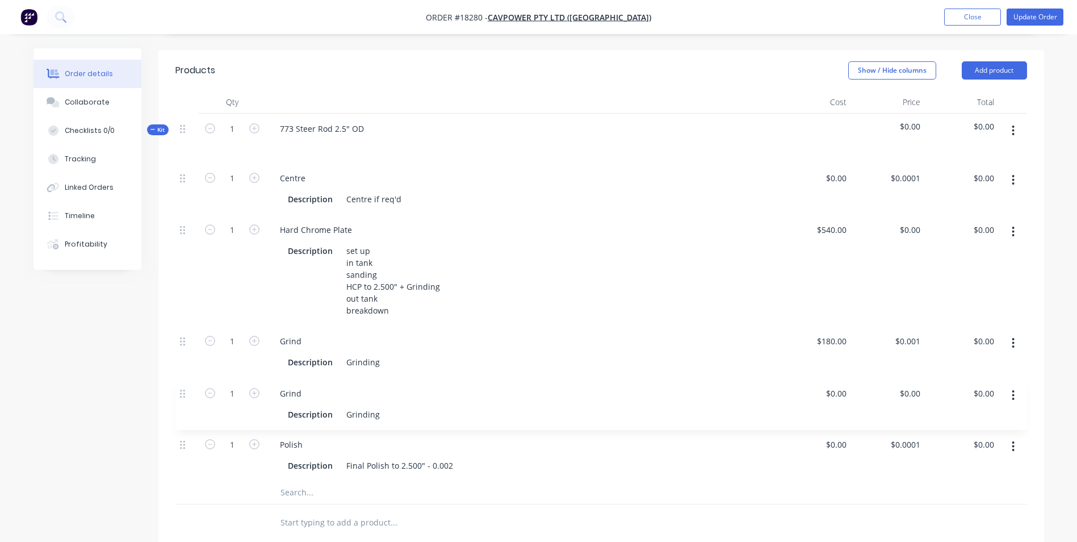
scroll to position [286, 0]
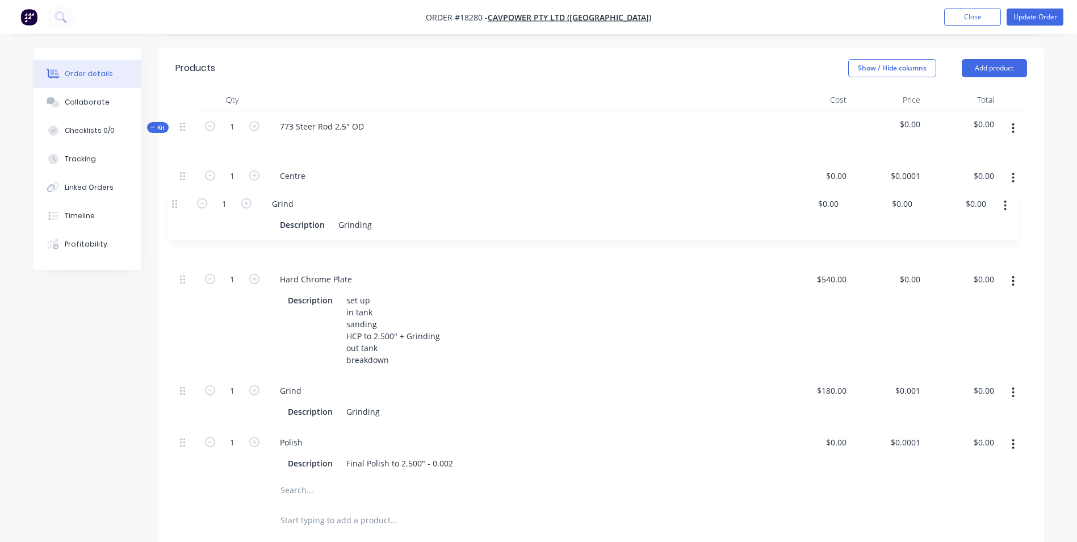
drag, startPoint x: 181, startPoint y: 427, endPoint x: 174, endPoint y: 194, distance: 232.9
click at [174, 194] on div "Qty Cost Price Total Kit 1 773 Steer Rod 2.5" OD $0.00 $0.00 1 Centre Descripti…" at bounding box center [601, 314] width 886 height 450
drag, startPoint x: 379, startPoint y: 233, endPoint x: 345, endPoint y: 233, distance: 34.6
click at [345, 240] on div "Grinding" at bounding box center [363, 248] width 43 height 16
drag, startPoint x: 381, startPoint y: 396, endPoint x: 346, endPoint y: 399, distance: 35.3
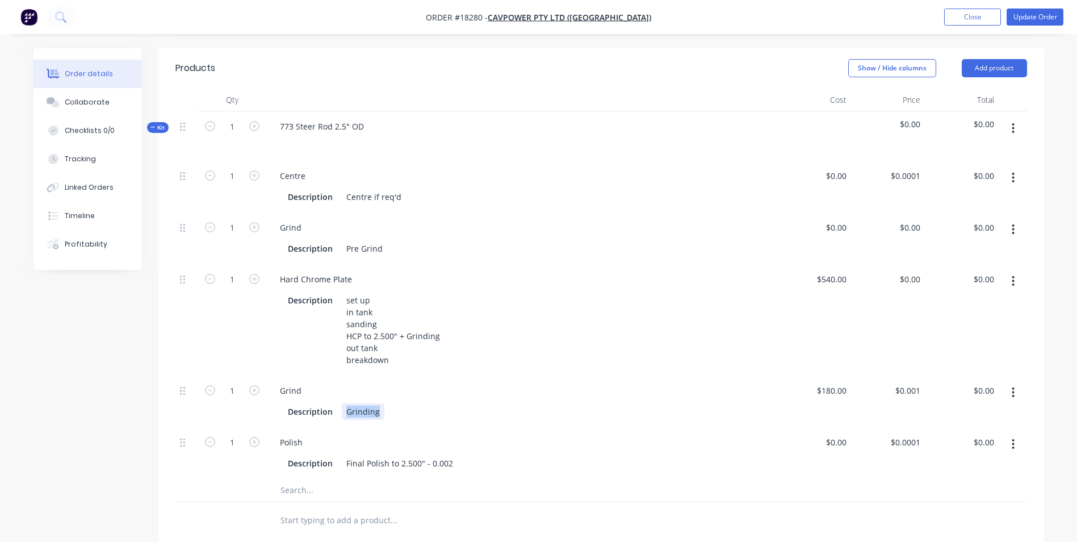
click at [346, 403] on div "Grinding" at bounding box center [363, 411] width 43 height 16
drag, startPoint x: 450, startPoint y: 446, endPoint x: 401, endPoint y: 443, distance: 48.9
click at [401, 455] on div "Final Polish to 2.500" - 0.002" at bounding box center [400, 463] width 116 height 16
click at [396, 403] on div "Final Grind to" at bounding box center [372, 411] width 61 height 16
click at [439, 455] on div "Final Polish to 2.500" - 0.002" at bounding box center [400, 463] width 116 height 16
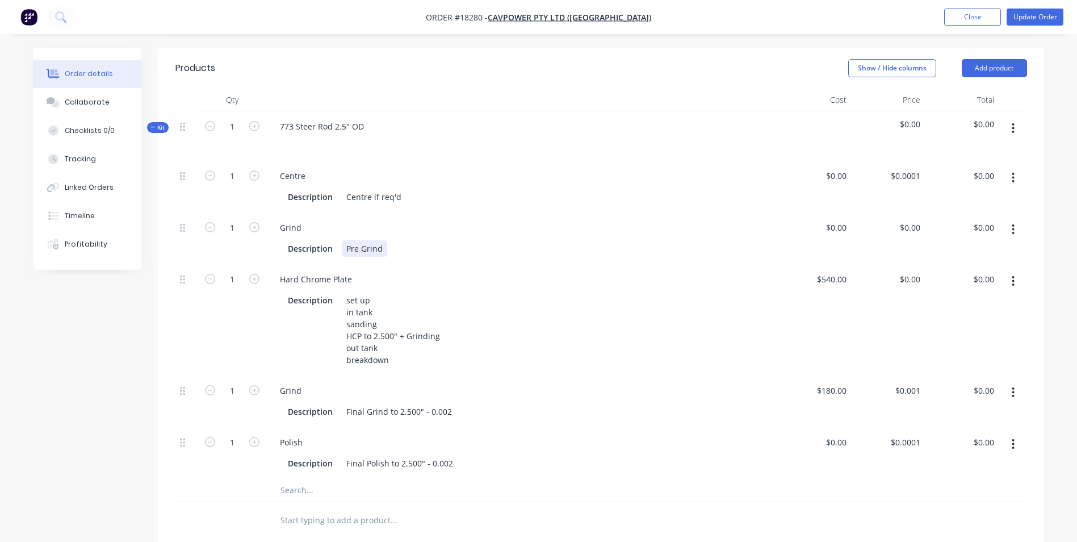
click at [384, 240] on div "Pre Grind" at bounding box center [364, 248] width 45 height 16
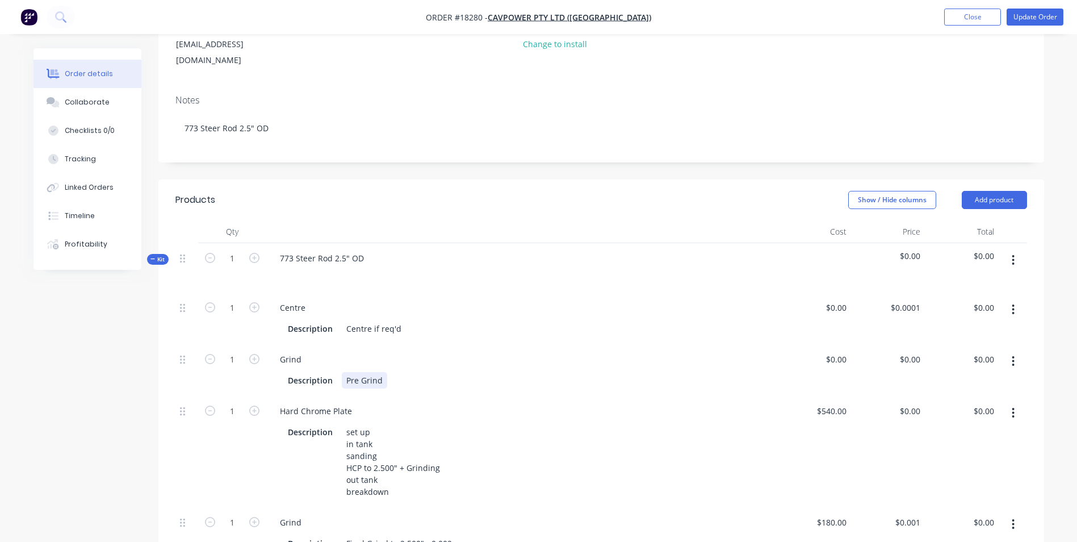
scroll to position [0, 0]
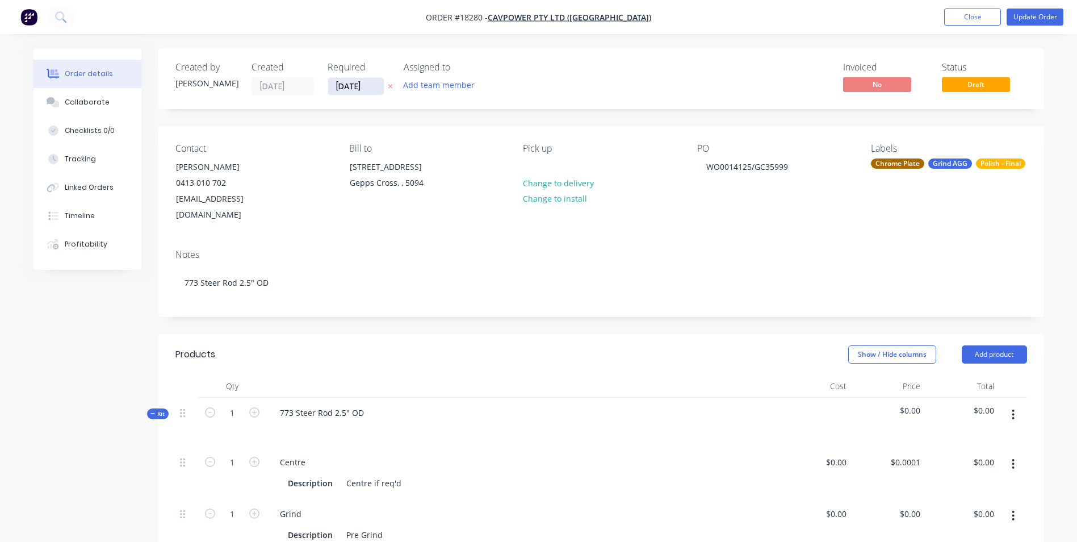
drag, startPoint x: 370, startPoint y: 85, endPoint x: 335, endPoint y: 84, distance: 34.7
click at [335, 84] on input "[DATE]" at bounding box center [356, 86] width 56 height 17
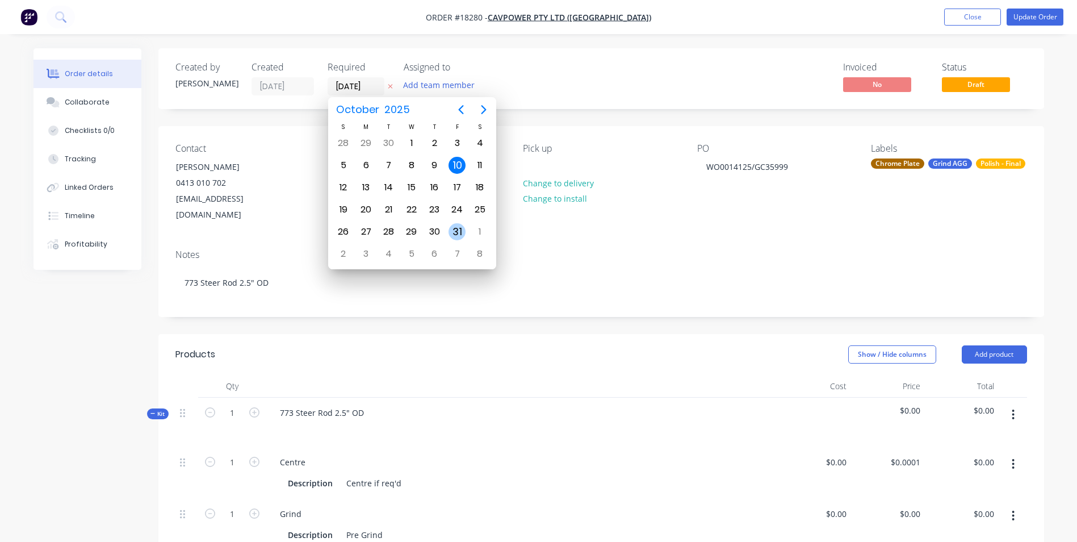
click at [457, 228] on div "31" at bounding box center [457, 231] width 17 height 17
type input "[DATE]"
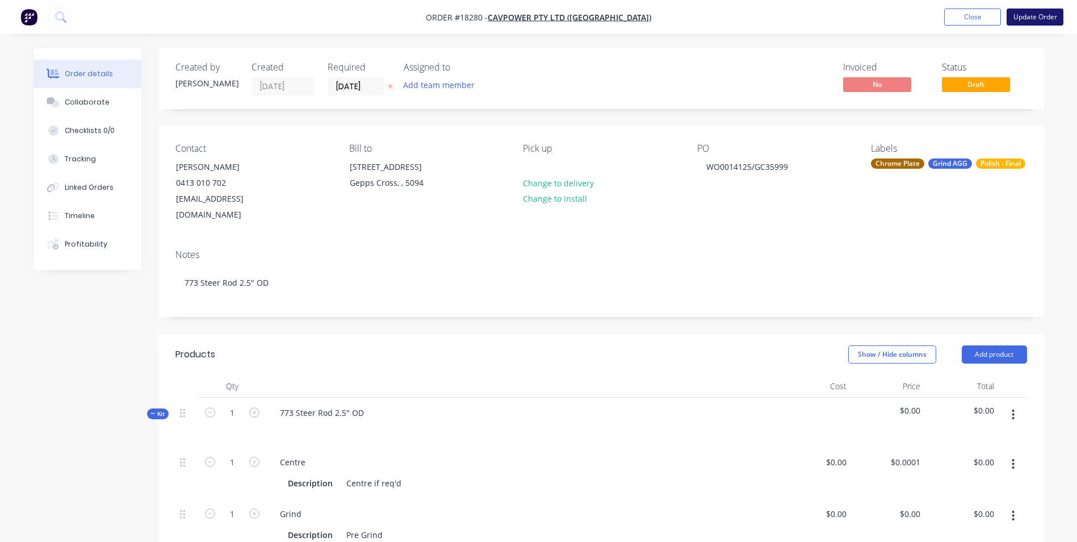
click at [1033, 20] on button "Update Order" at bounding box center [1035, 17] width 57 height 17
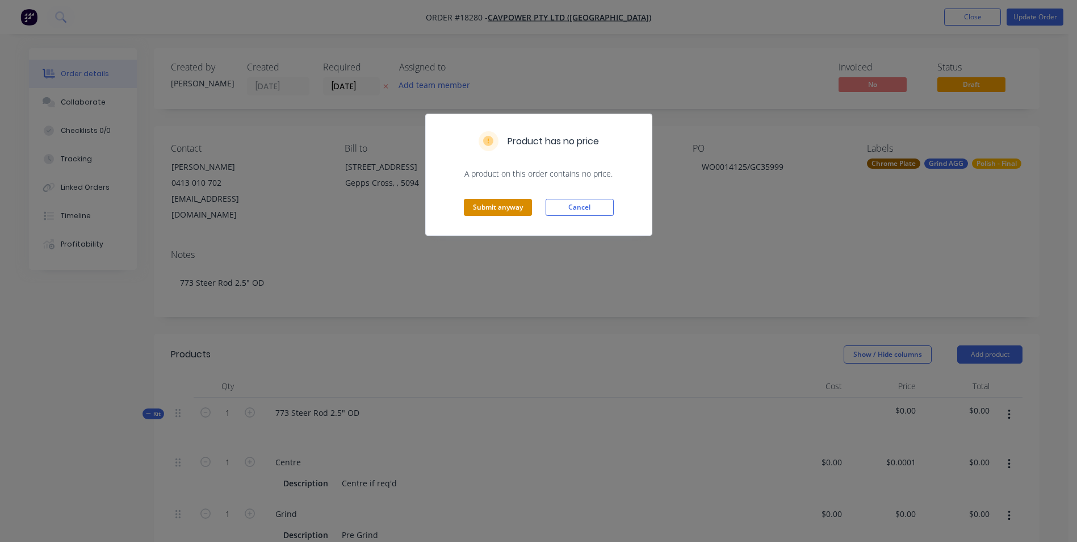
click at [506, 207] on button "Submit anyway" at bounding box center [498, 207] width 68 height 17
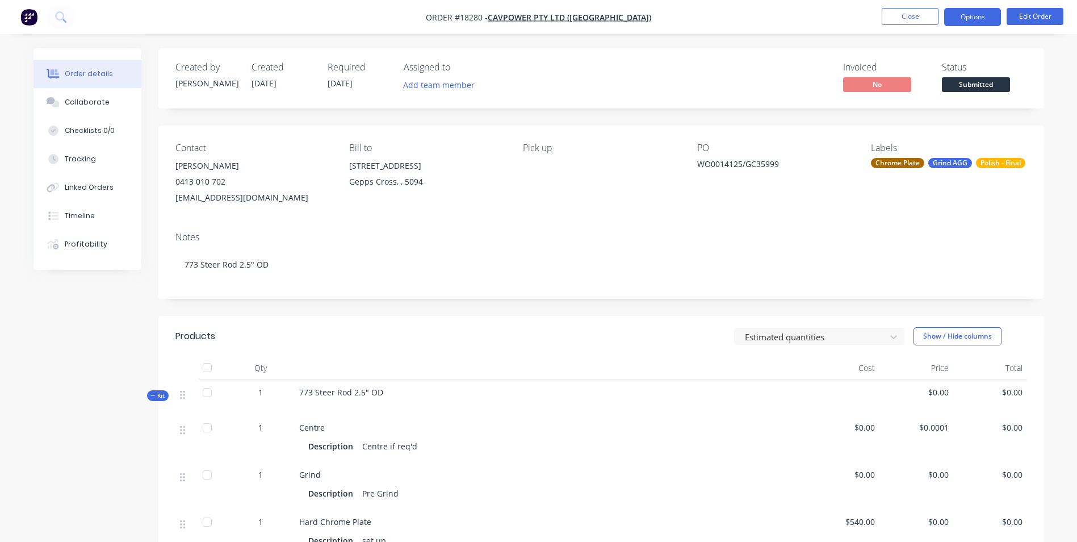
click at [973, 19] on button "Options" at bounding box center [972, 17] width 57 height 18
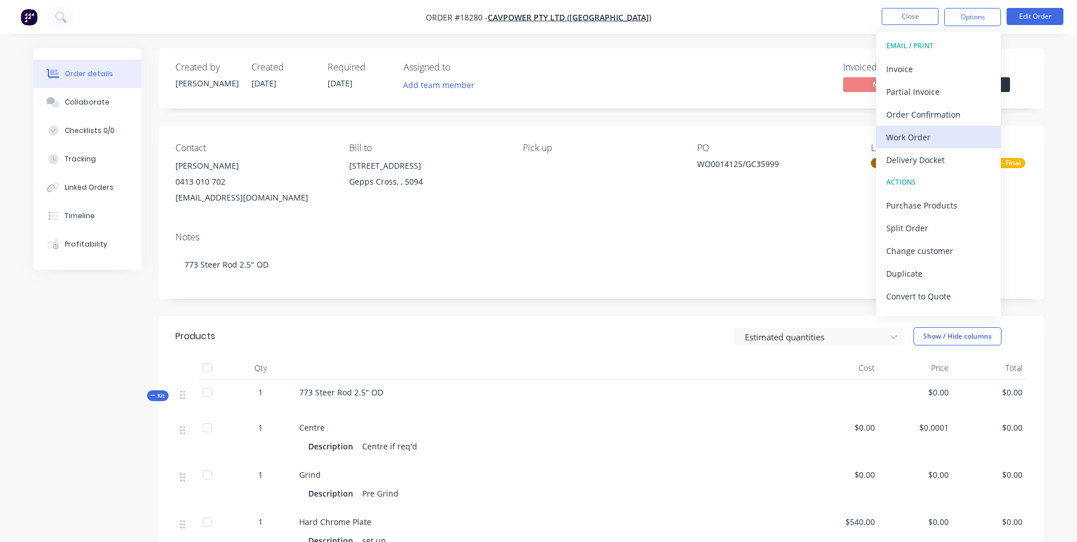
click at [962, 129] on div "Work Order" at bounding box center [938, 137] width 104 height 16
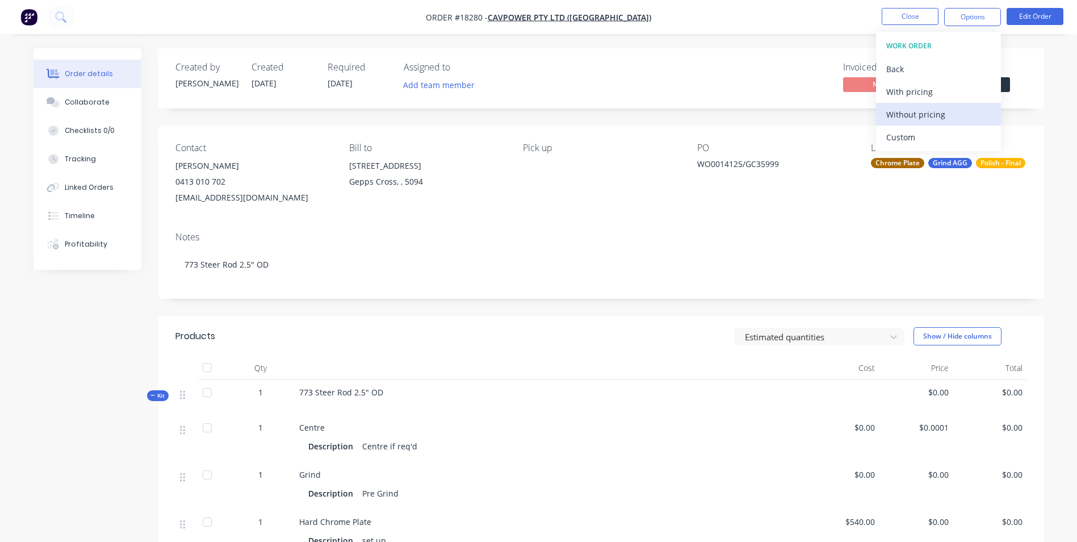
click at [967, 119] on div "Without pricing" at bounding box center [938, 114] width 104 height 16
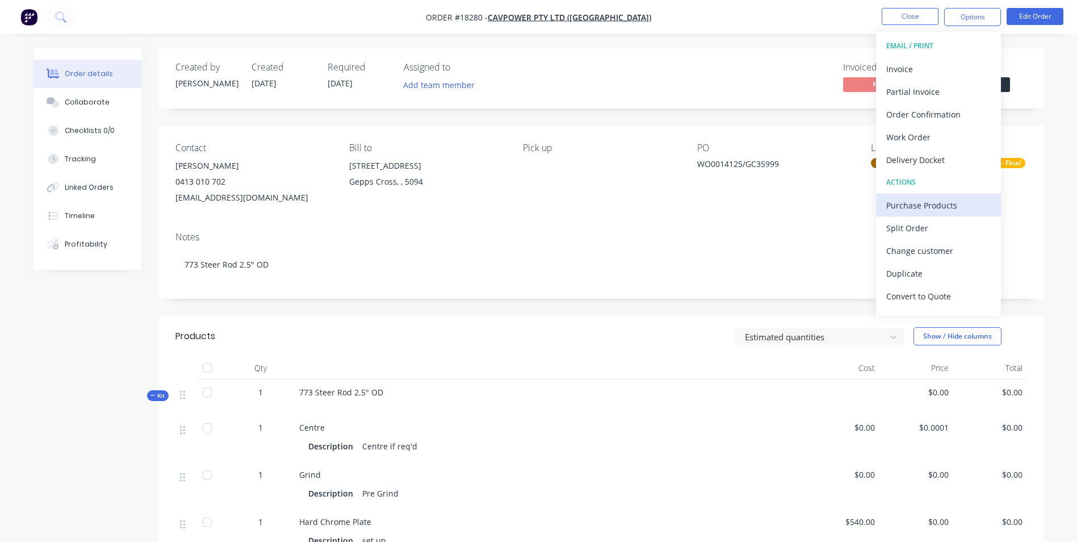
click at [953, 211] on div "Purchase Products" at bounding box center [938, 205] width 104 height 16
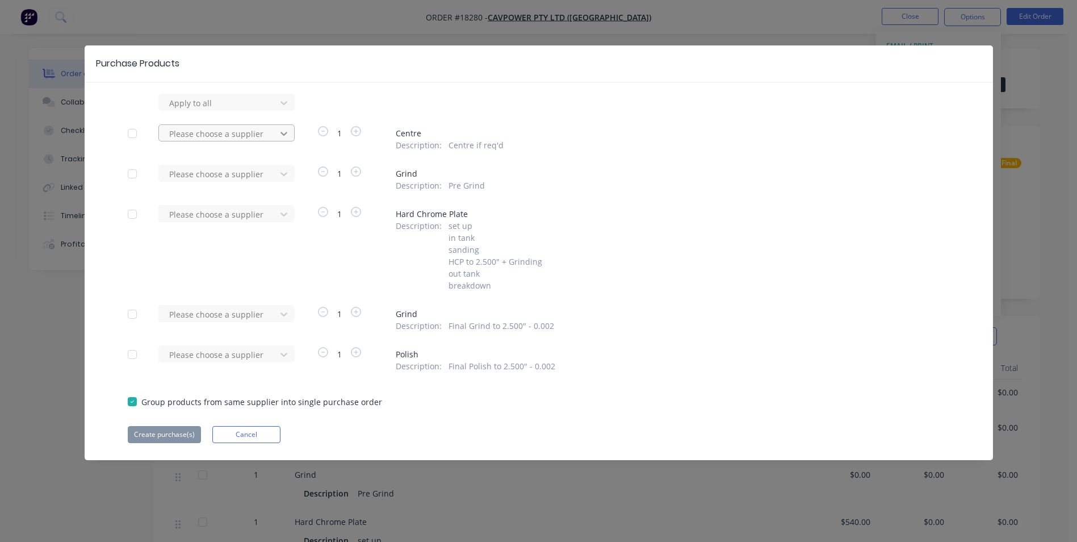
click at [290, 135] on div at bounding box center [284, 133] width 20 height 18
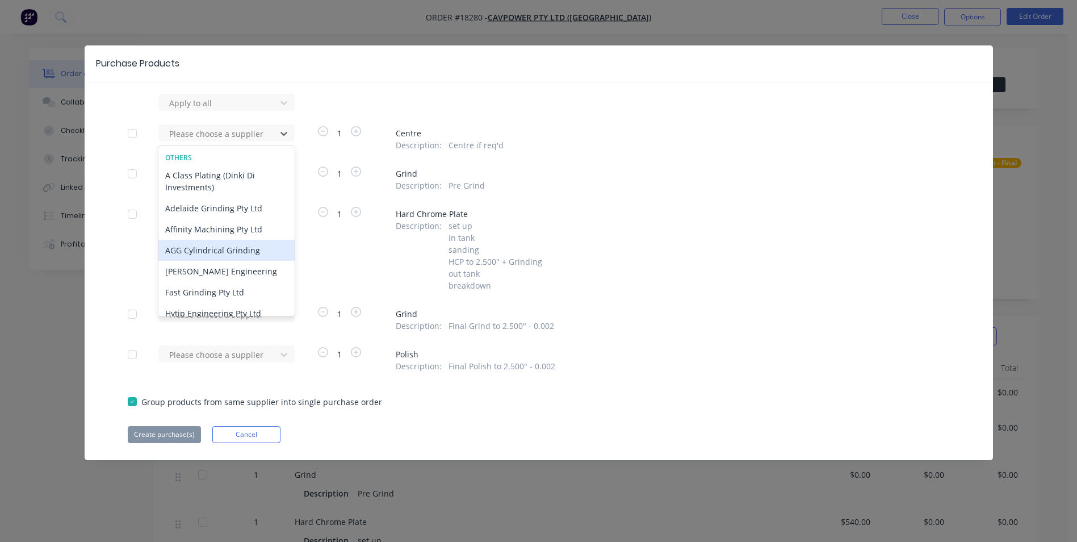
click at [255, 250] on div "AGG Cylindrical Grinding" at bounding box center [226, 250] width 136 height 21
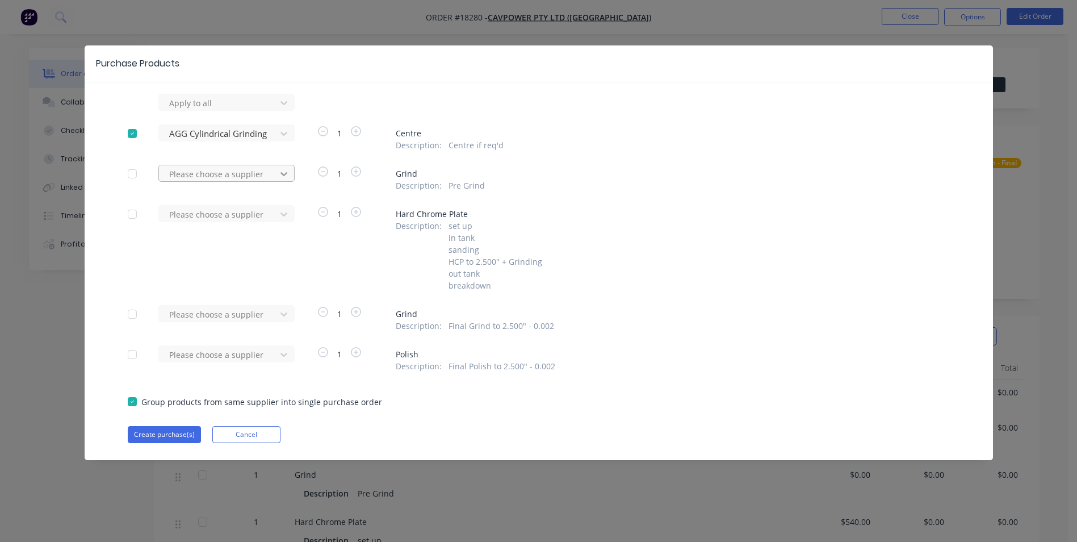
click at [285, 175] on icon at bounding box center [283, 174] width 7 height 4
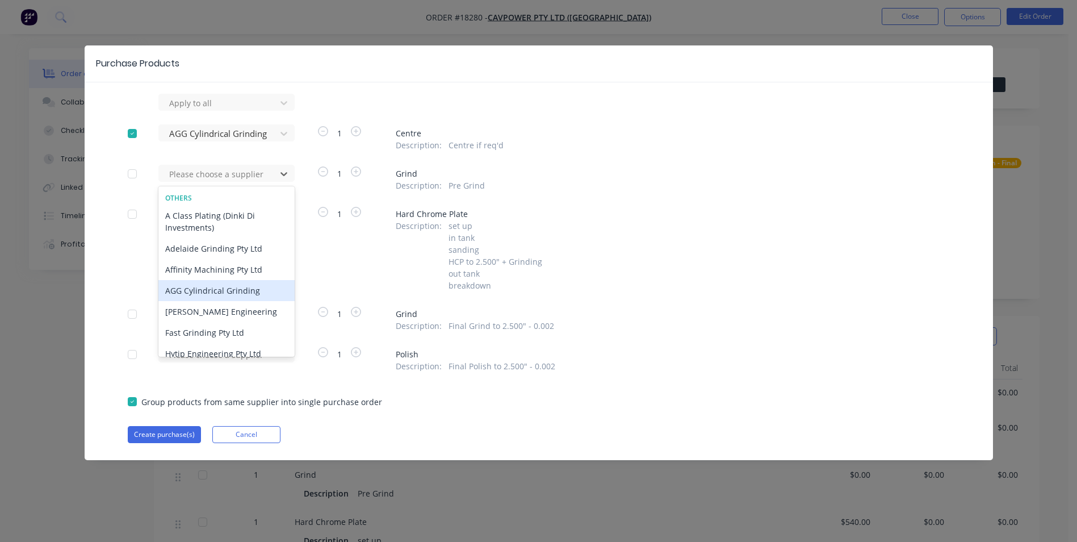
click at [251, 289] on div "AGG Cylindrical Grinding" at bounding box center [226, 290] width 136 height 21
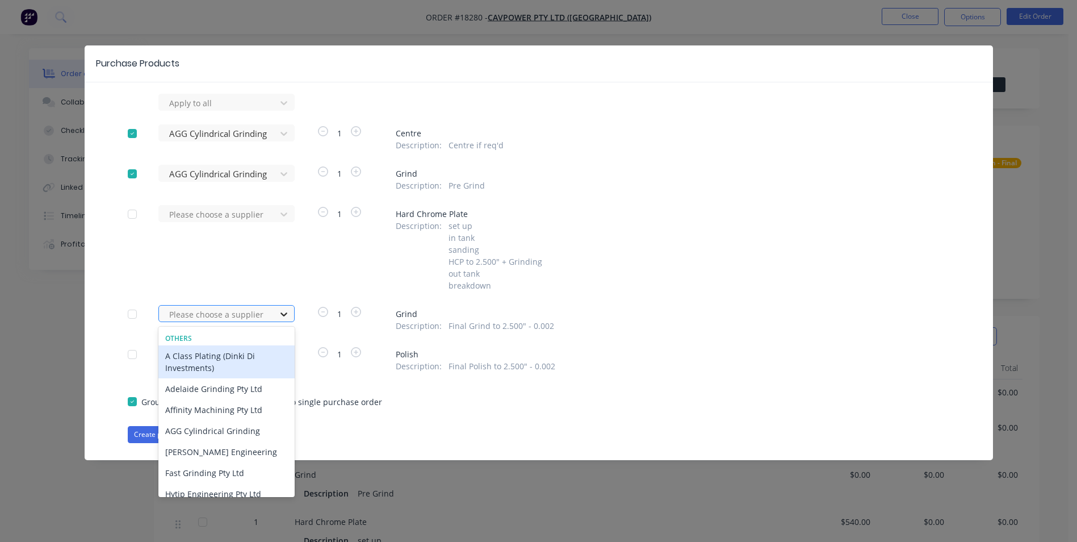
click at [285, 315] on icon at bounding box center [283, 314] width 7 height 4
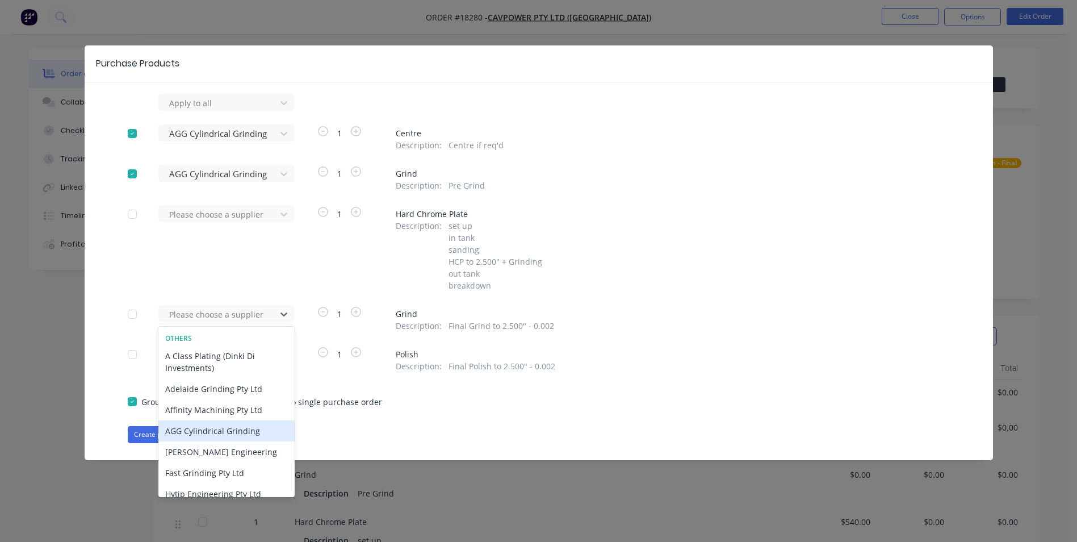
click at [240, 429] on div "AGG Cylindrical Grinding" at bounding box center [226, 430] width 136 height 21
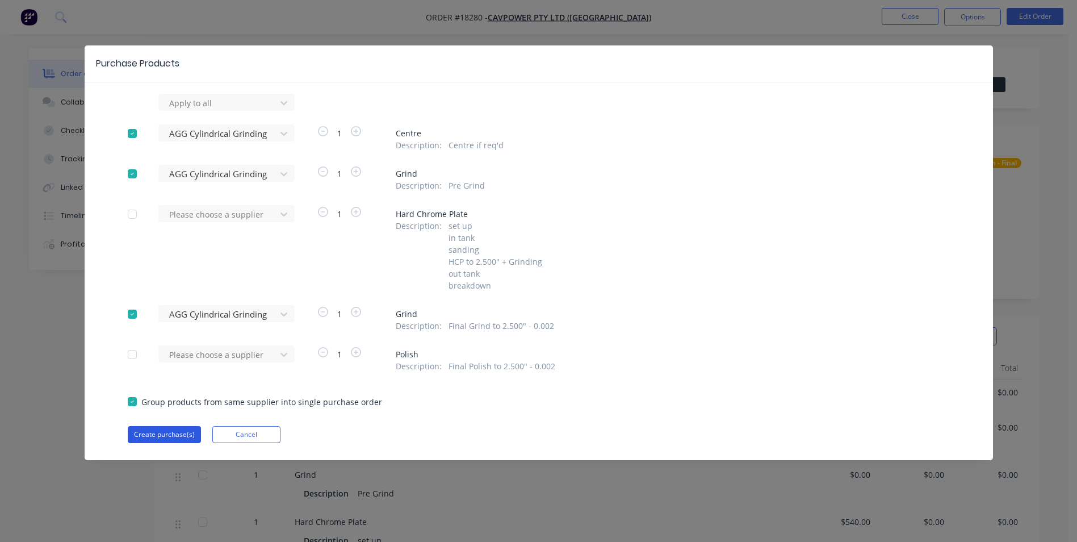
click at [179, 434] on button "Create purchase(s)" at bounding box center [164, 434] width 73 height 17
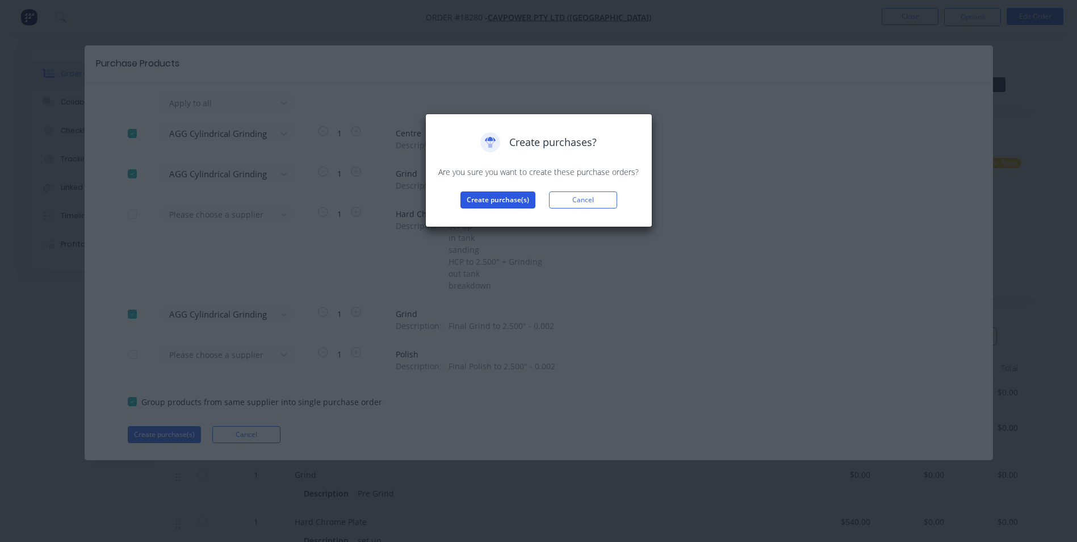
click at [495, 201] on button "Create purchase(s)" at bounding box center [497, 199] width 75 height 17
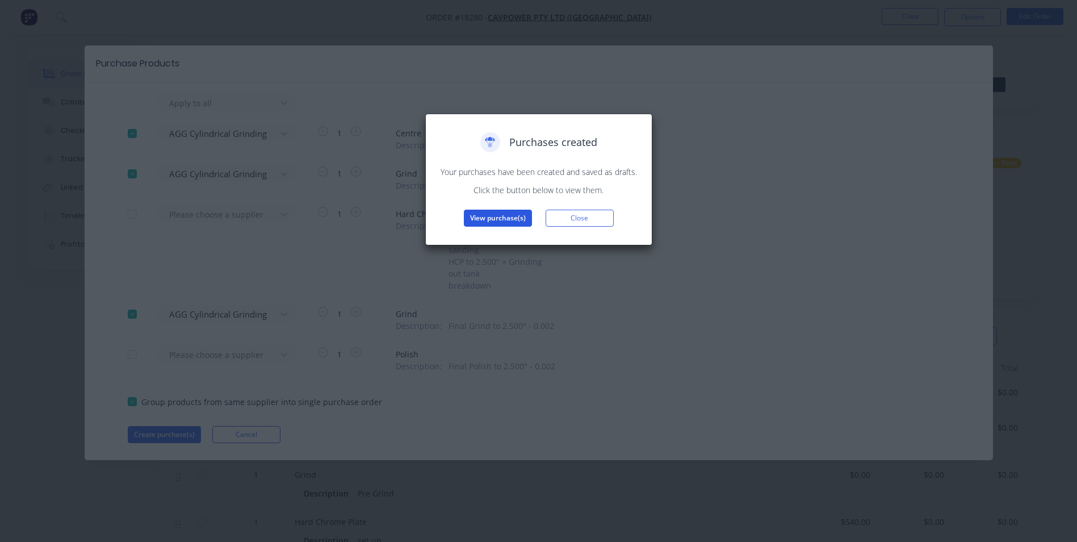
click at [489, 219] on button "View purchase(s)" at bounding box center [498, 218] width 68 height 17
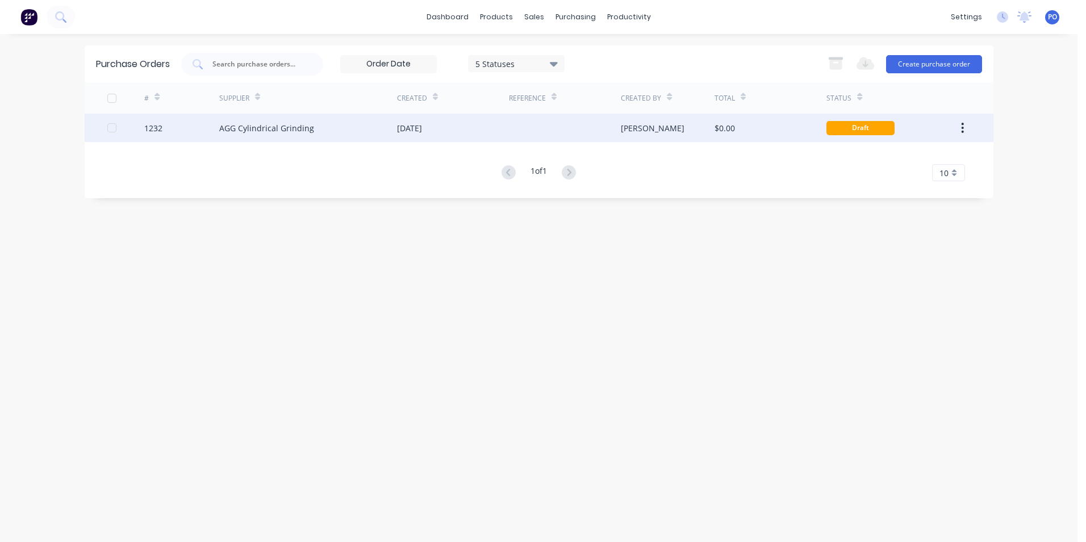
click at [509, 127] on div at bounding box center [565, 128] width 112 height 28
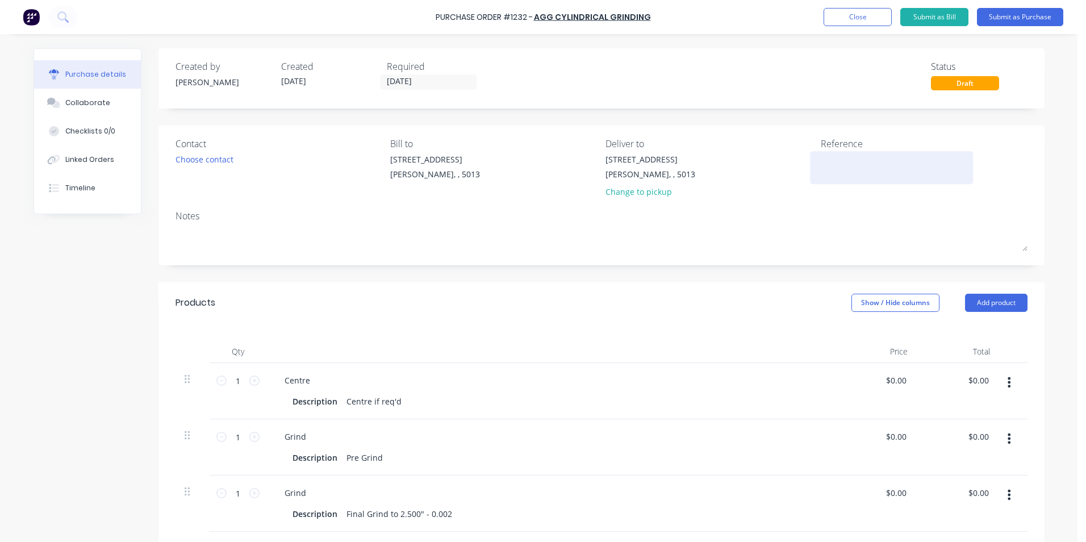
click at [835, 159] on textarea at bounding box center [891, 166] width 142 height 26
type textarea "TC18"
type textarea "x"
type textarea "TC182"
type textarea "x"
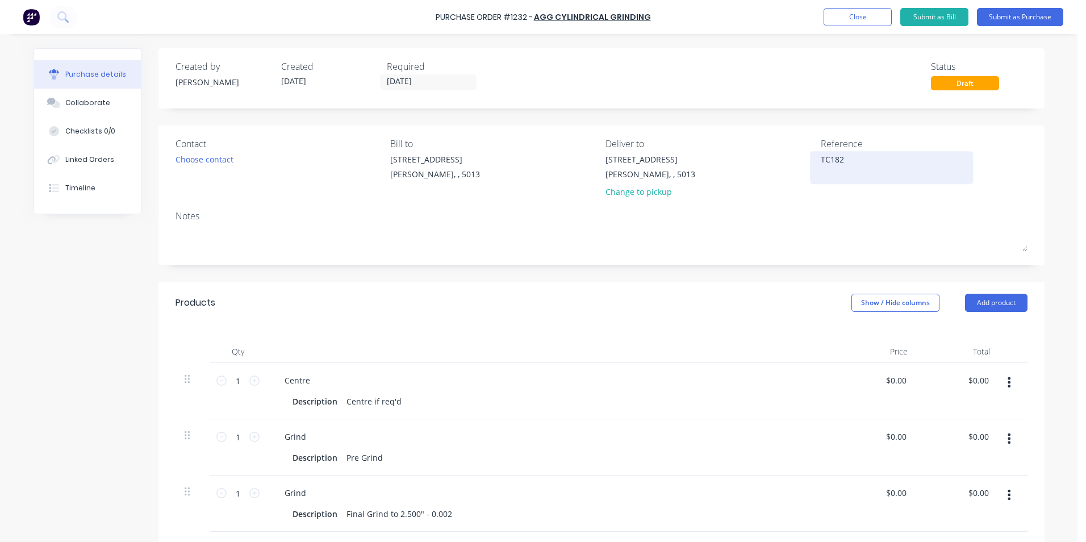
type textarea "TC1828"
type textarea "x"
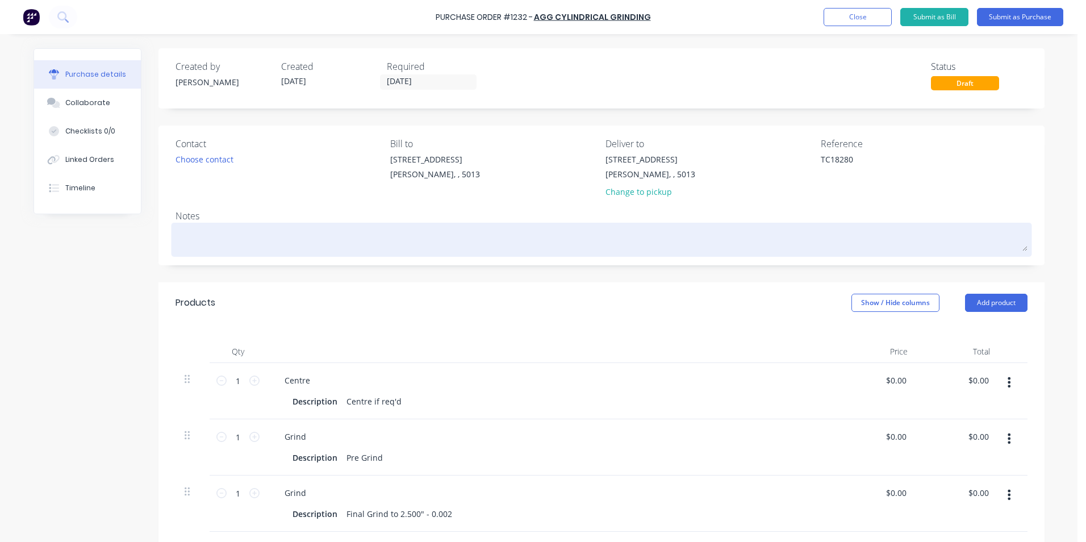
type textarea "TC18280"
type textarea "x"
type textarea "TC18280"
click at [260, 247] on textarea at bounding box center [601, 238] width 852 height 26
paste textarea "2.500" - 0.002"
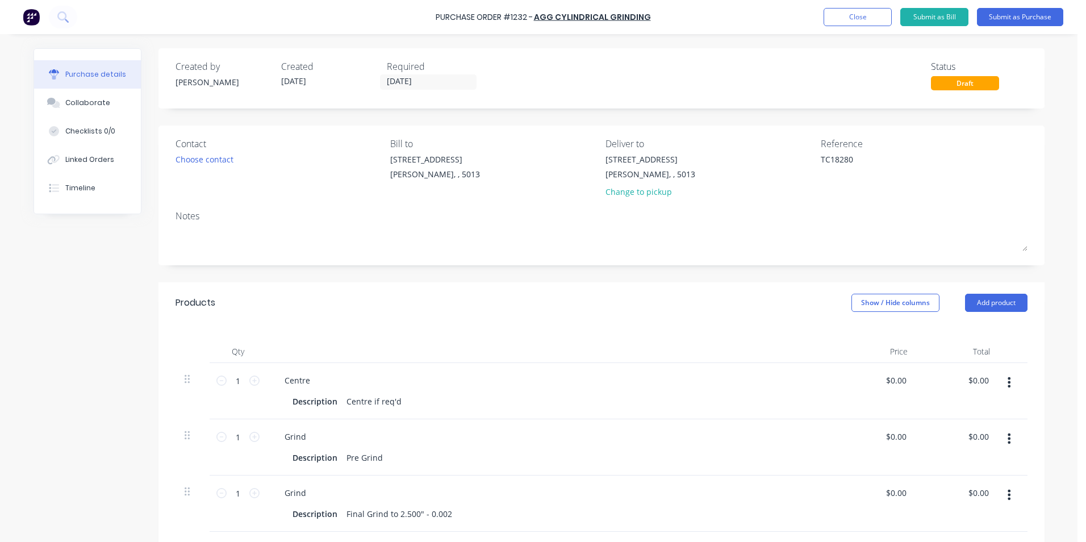
type textarea "x"
type textarea "2.500" - 0.002"
drag, startPoint x: 231, startPoint y: 235, endPoint x: 162, endPoint y: 239, distance: 69.4
click at [163, 238] on div "Contact Choose contact Bill to 4-6 Leeds St Wingfield, , 5013 Deliver to 4-6 Le…" at bounding box center [601, 195] width 886 height 140
type textarea "x"
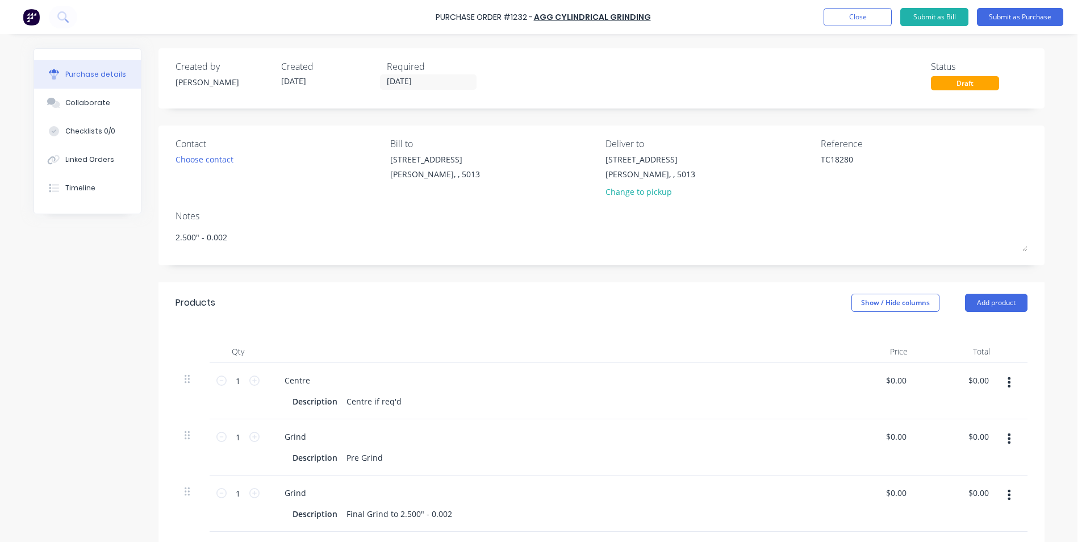
type textarea "T"
type textarea "x"
type textarea "7"
type textarea "x"
type textarea "77"
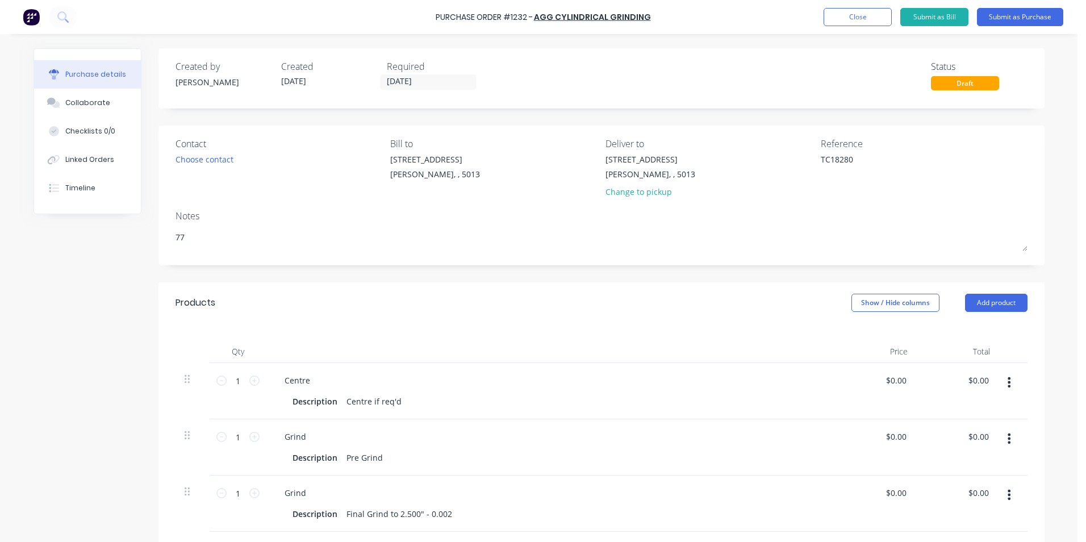
type textarea "x"
type textarea "773"
type textarea "x"
type textarea "773"
type textarea "x"
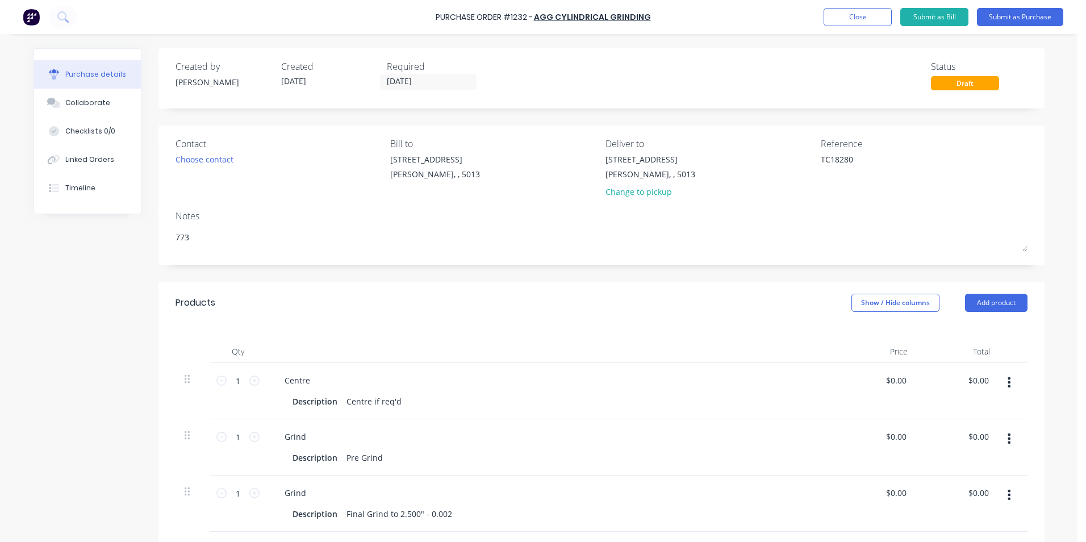
type textarea "773 S"
type textarea "x"
type textarea "773 St"
type textarea "x"
type textarea "773 Ste"
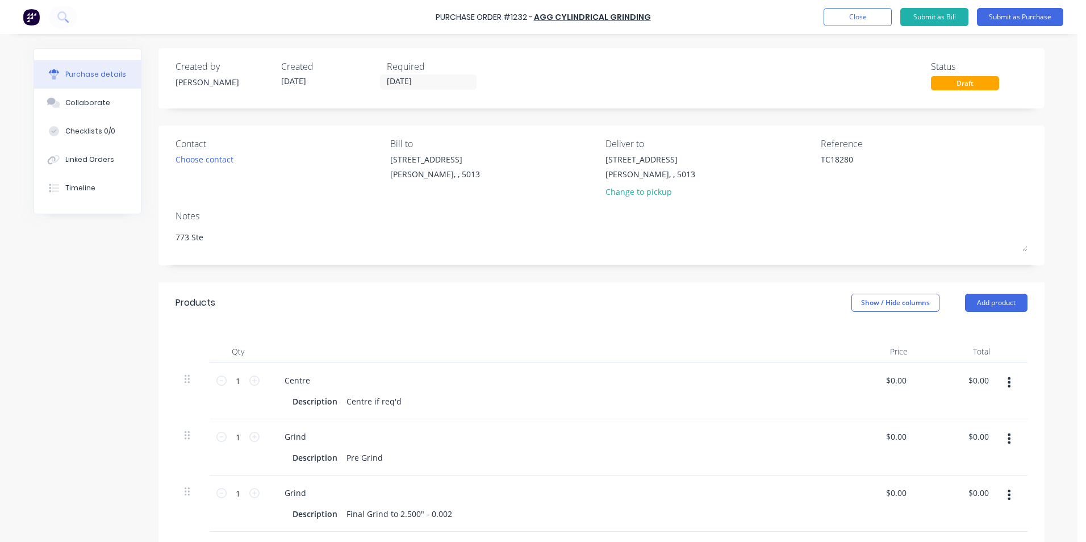
type textarea "x"
type textarea "773 Stee"
type textarea "x"
type textarea "773 Steer"
type textarea "x"
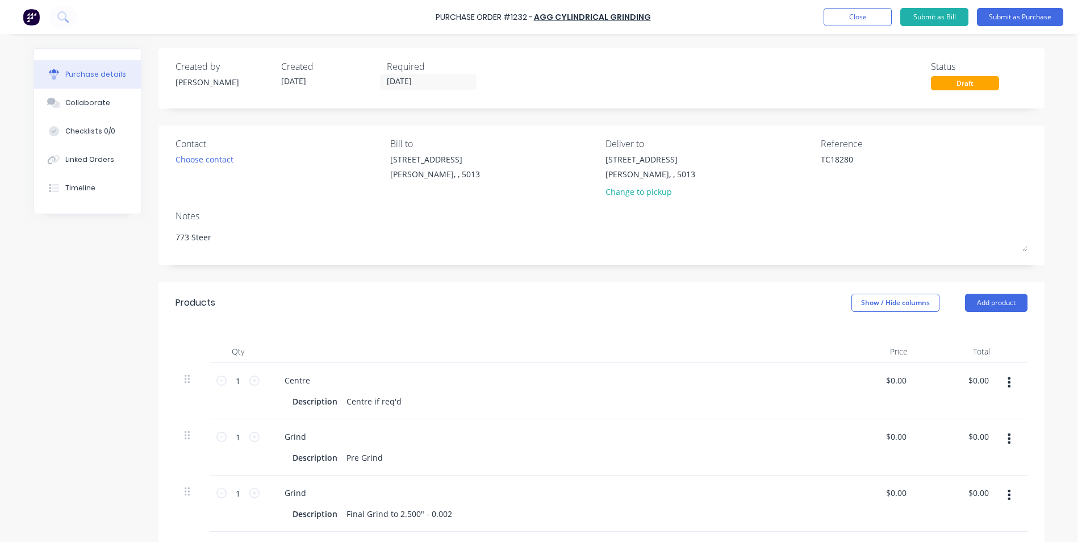
type textarea "773 Steer"
type textarea "x"
type textarea "773 Steer R"
type textarea "x"
type textarea "773 Steer Ro"
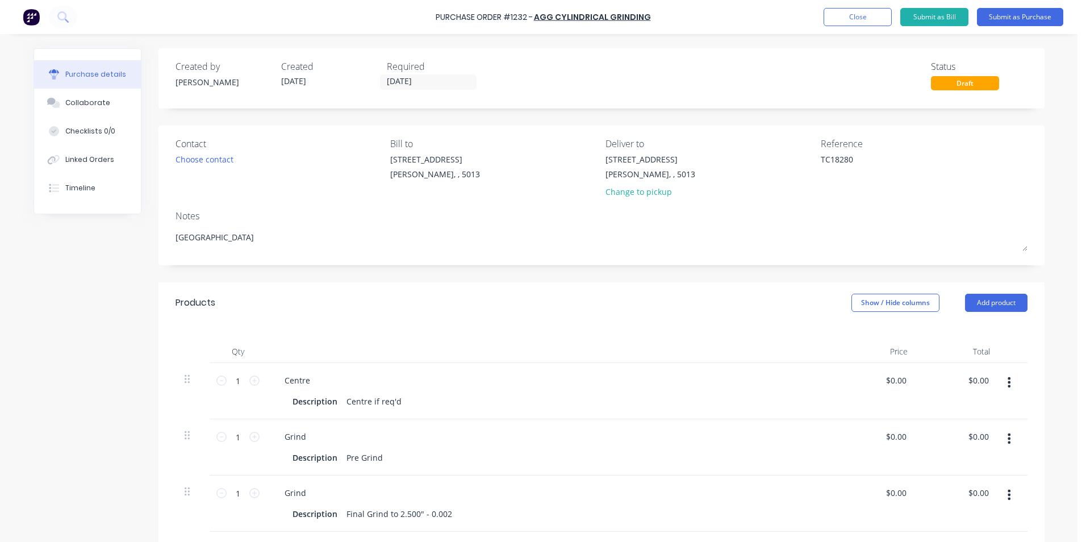
type textarea "x"
type textarea "773 Steer Rod"
type textarea "x"
type textarea "773 Steer Rod"
type textarea "x"
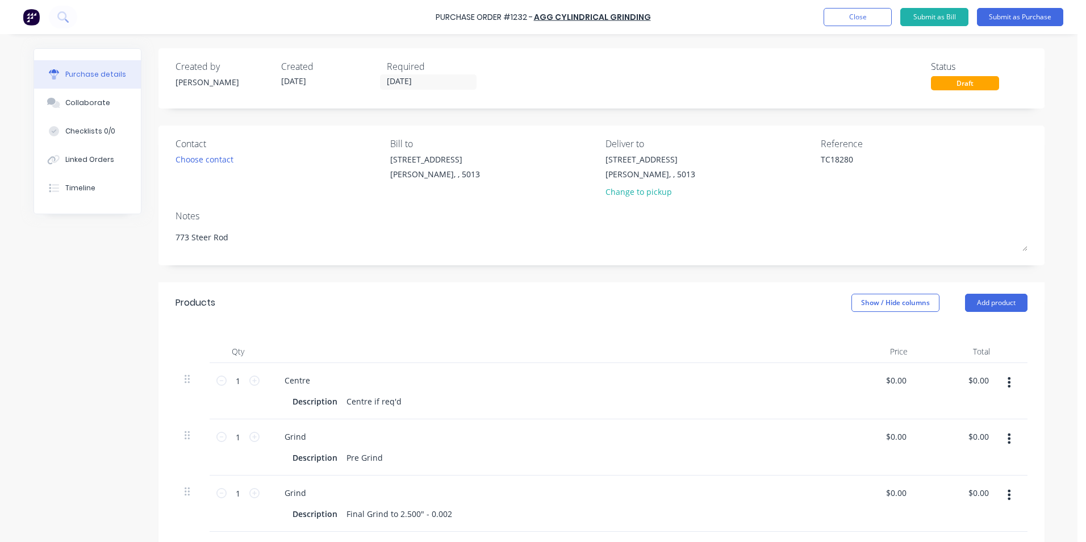
type textarea "773 Steer Rod 2"
type textarea "x"
type textarea "773 Steer Rod 2."
type textarea "x"
type textarea "773 Steer Rod 2.5"
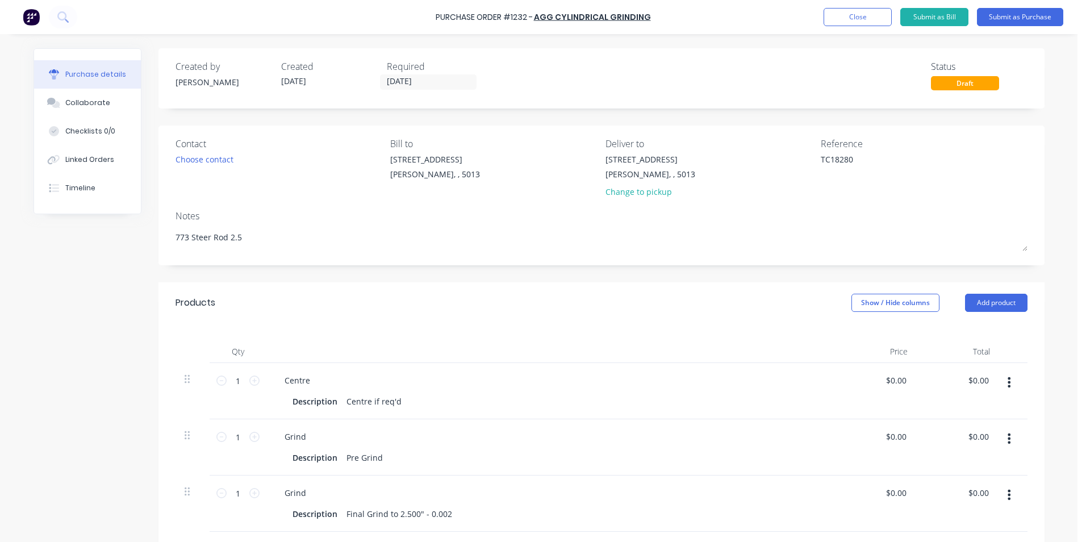
type textarea "x"
type textarea "773 Steer Rod 2.50"
type textarea "x"
type textarea "773 Steer Rod 2.500"
type textarea "x"
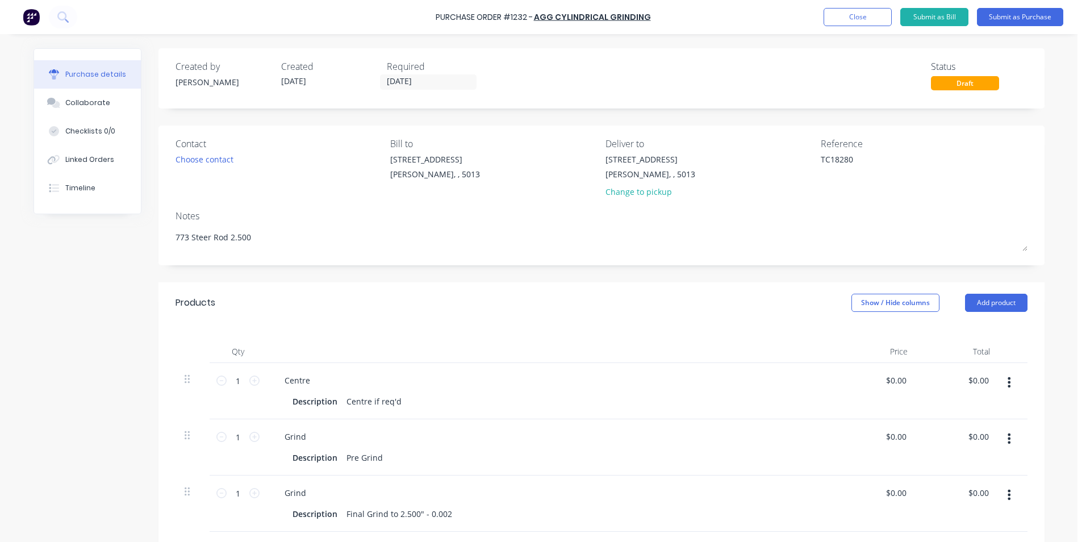
type textarea "773 Steer Rod 2.500""
type textarea "x"
type textarea "773 Steer Rod 2.500""
type textarea "x"
type textarea "773 Steer Rod 2.500" O"
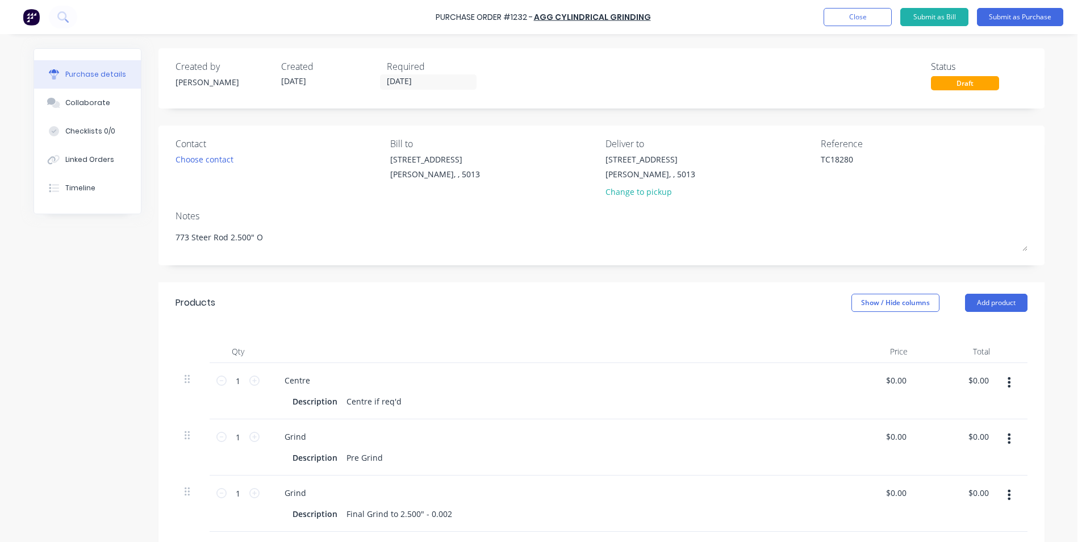
type textarea "x"
type textarea "773 Steer Rod 2.500" OD"
type textarea "x"
type textarea "773 Steer Rod 2.500" OD"
click at [983, 306] on button "Add product" at bounding box center [996, 303] width 62 height 18
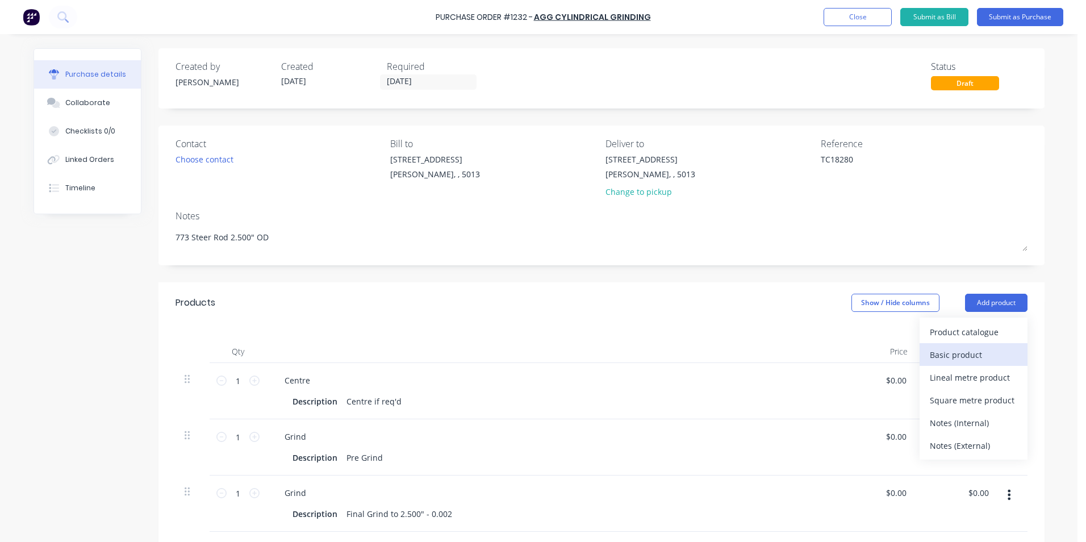
click at [981, 351] on div "Basic product" at bounding box center [972, 354] width 87 height 16
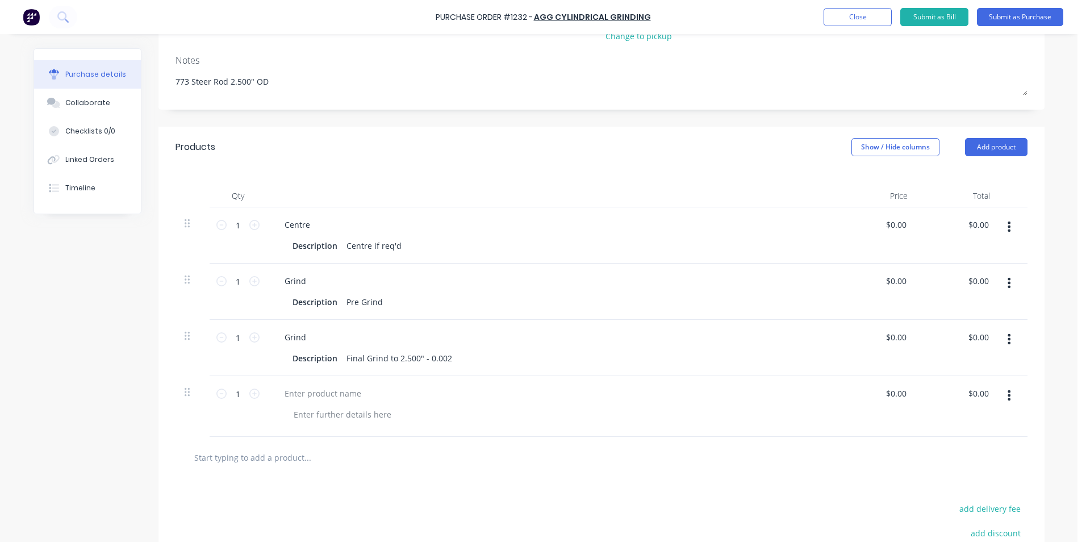
scroll to position [170, 0]
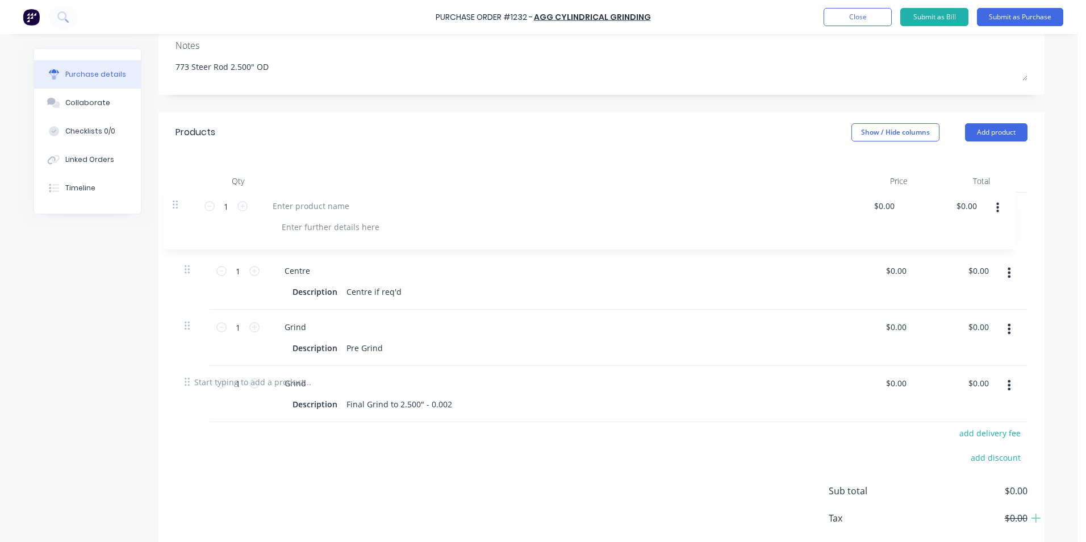
drag, startPoint x: 183, startPoint y: 382, endPoint x: 175, endPoint y: 204, distance: 177.9
click at [175, 204] on div "1 1 Centre Description Centre if req'd $0.00 $0.00 $0.00 $0.00 1 1 Grind Descri…" at bounding box center [601, 276] width 852 height 169
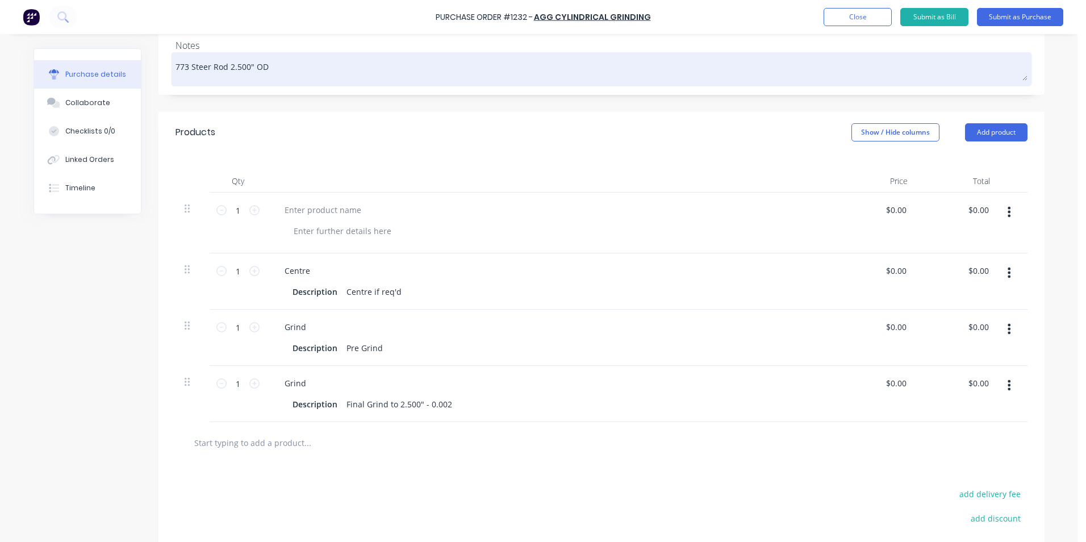
drag, startPoint x: 266, startPoint y: 64, endPoint x: 173, endPoint y: 63, distance: 93.1
click at [175, 63] on textarea "773 Steer Rod 2.500" OD" at bounding box center [601, 68] width 852 height 26
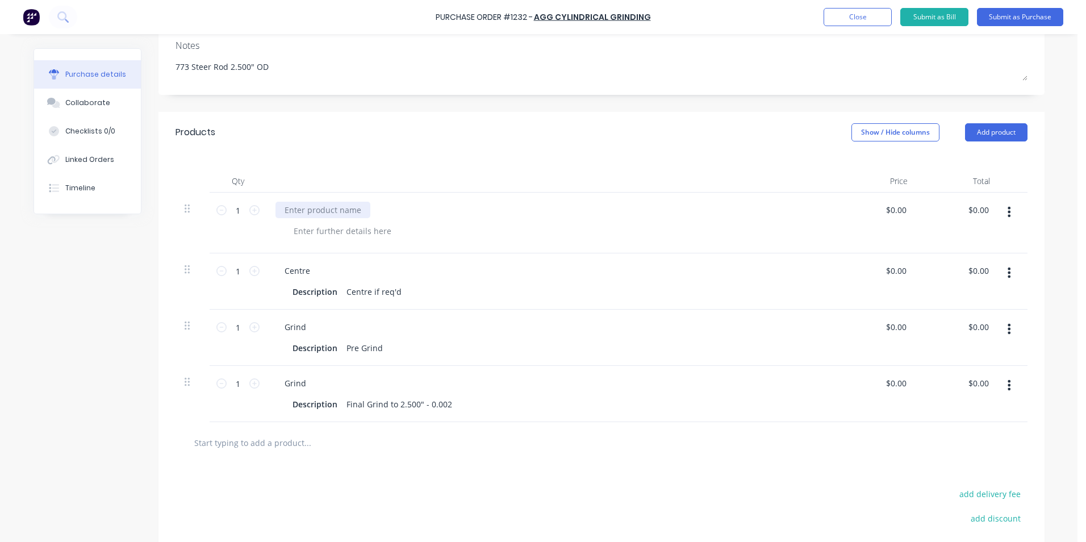
click at [338, 208] on div at bounding box center [322, 210] width 95 height 16
type textarea "x"
paste div
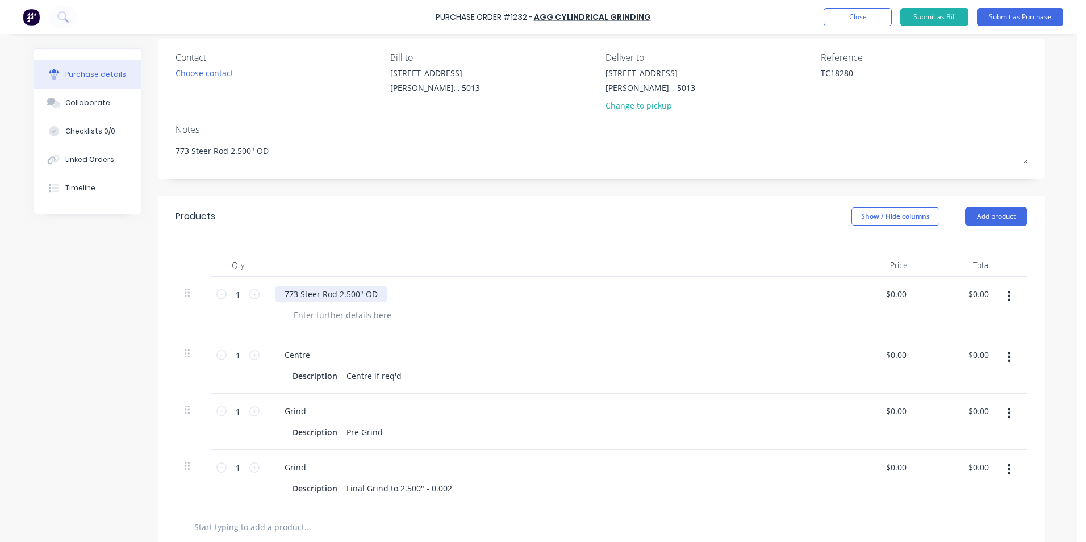
scroll to position [0, 0]
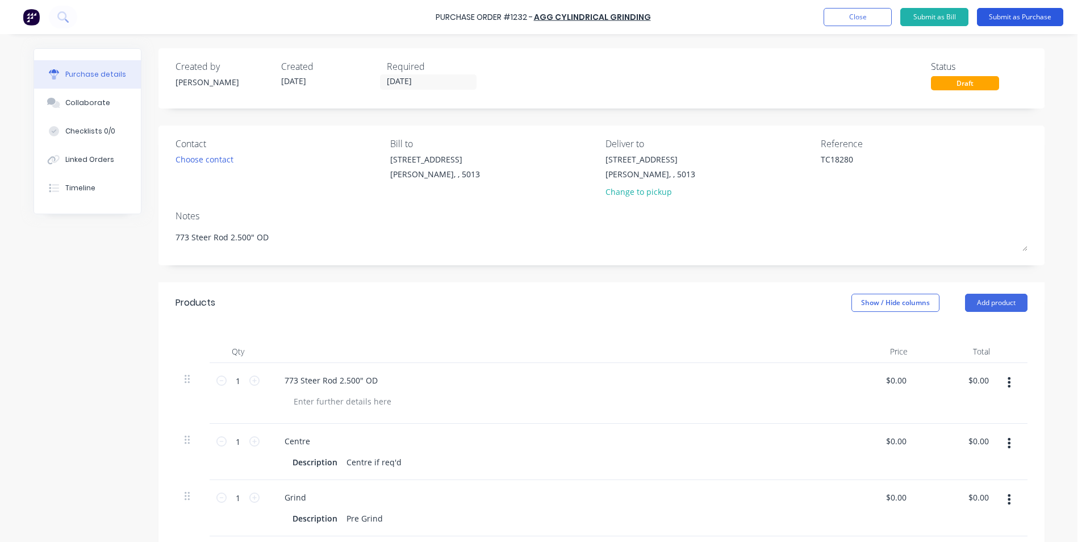
click at [1016, 14] on button "Submit as Purchase" at bounding box center [1020, 17] width 86 height 18
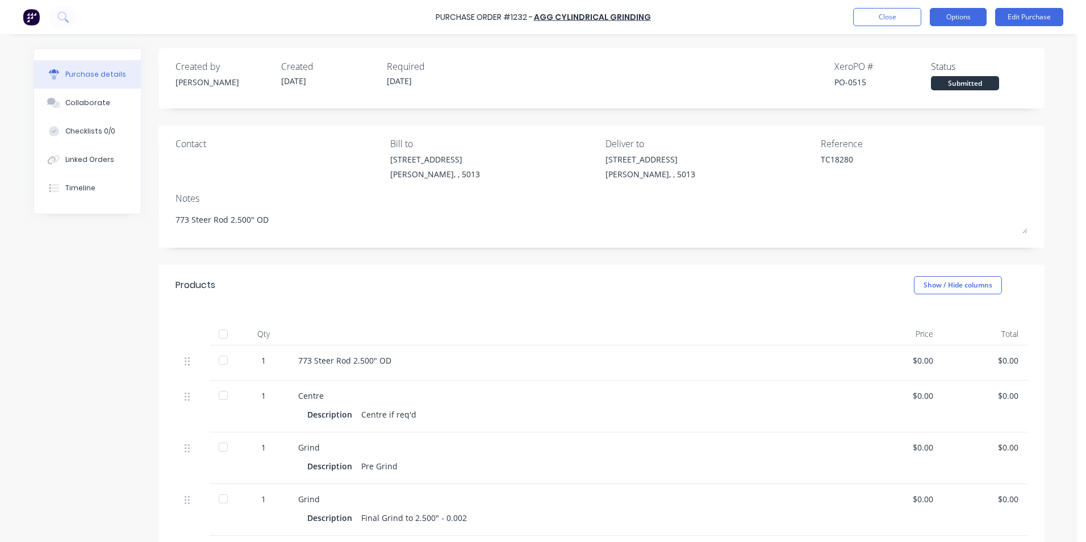
click at [974, 19] on button "Options" at bounding box center [957, 17] width 57 height 18
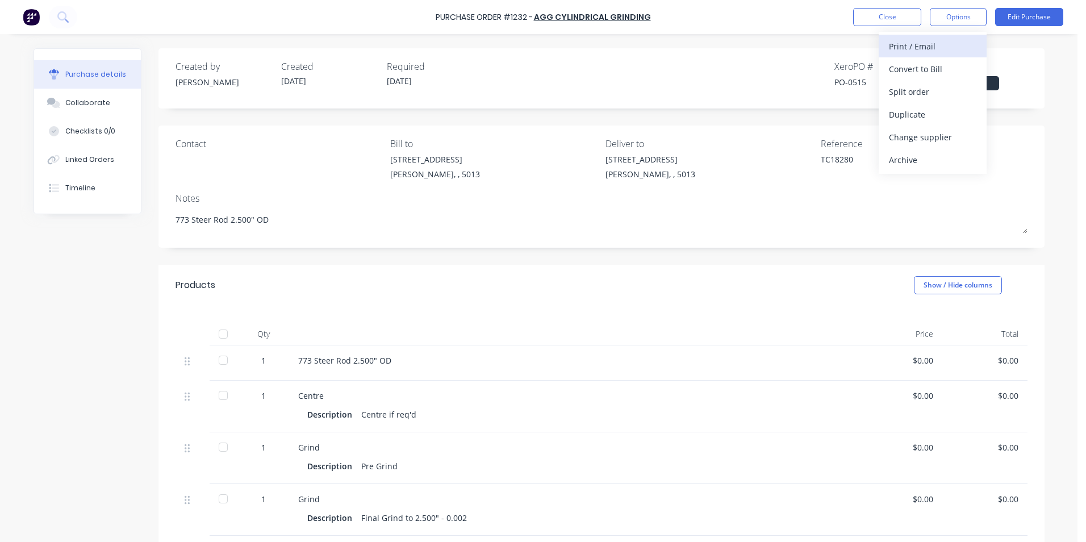
click at [972, 49] on div "Print / Email" at bounding box center [932, 46] width 87 height 16
click at [958, 90] on div "Without pricing" at bounding box center [932, 91] width 87 height 16
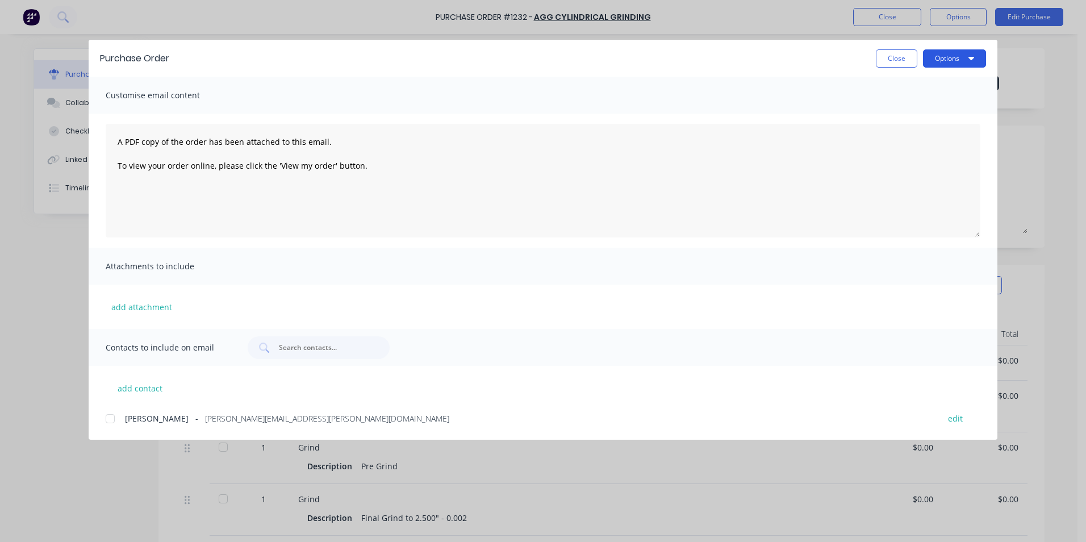
click at [974, 59] on button "Options" at bounding box center [954, 58] width 63 height 18
click at [957, 110] on div "Print" at bounding box center [931, 110] width 87 height 16
click at [910, 58] on button "Close" at bounding box center [895, 58] width 41 height 18
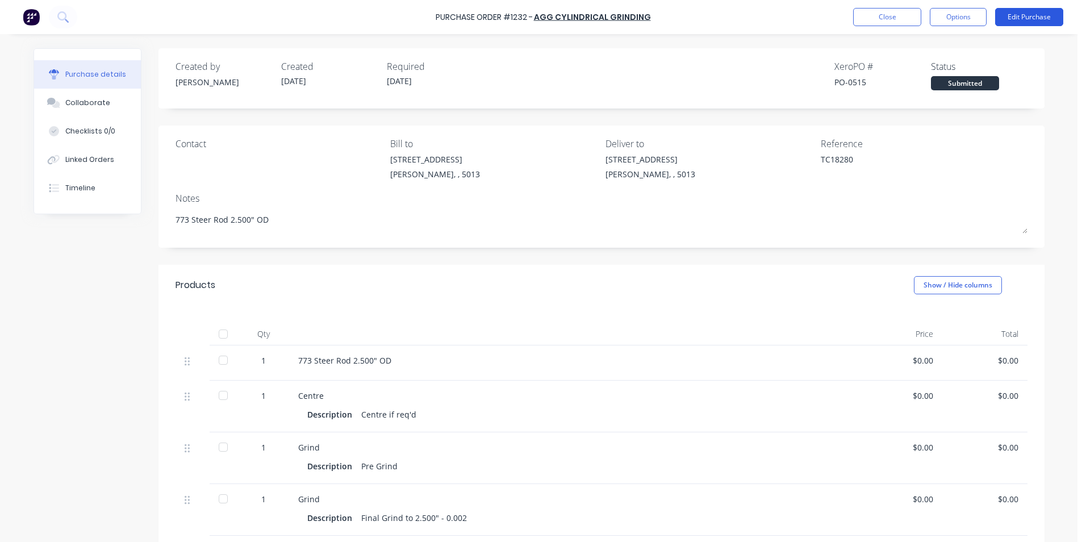
click at [1045, 18] on button "Edit Purchase" at bounding box center [1029, 17] width 68 height 18
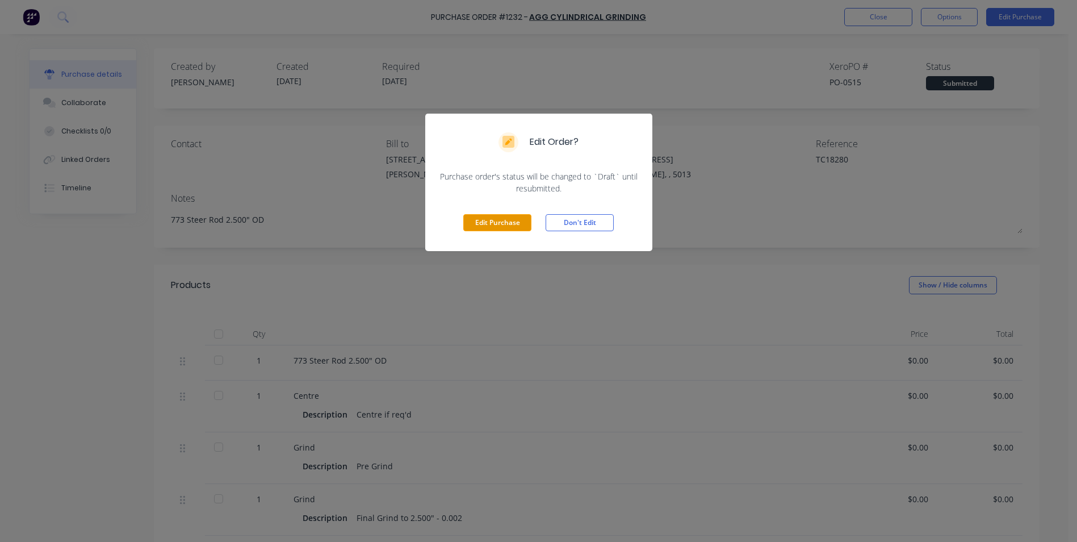
click at [509, 224] on button "Edit Purchase" at bounding box center [497, 222] width 68 height 17
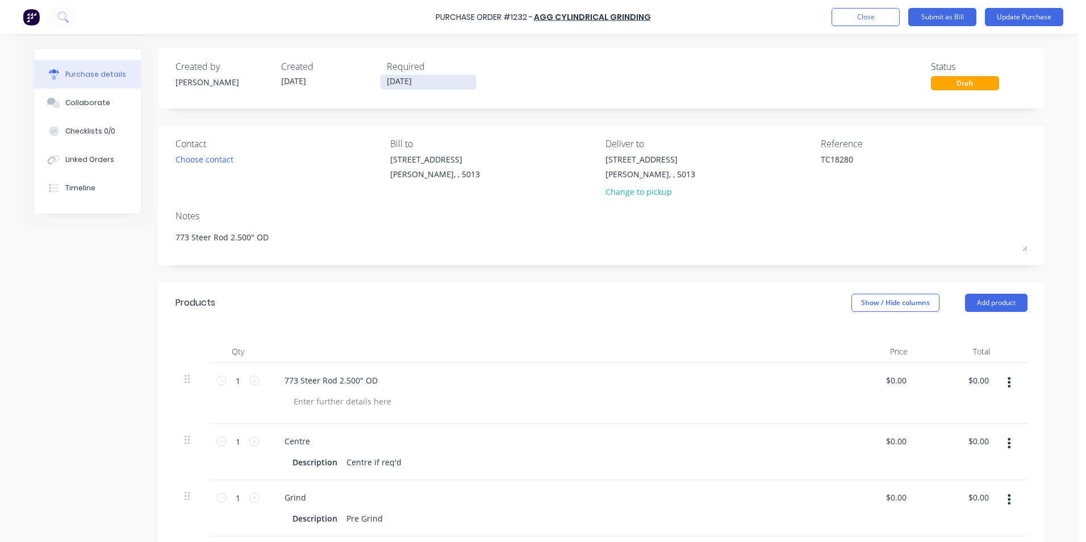
click at [412, 79] on input "[DATE]" at bounding box center [427, 82] width 95 height 14
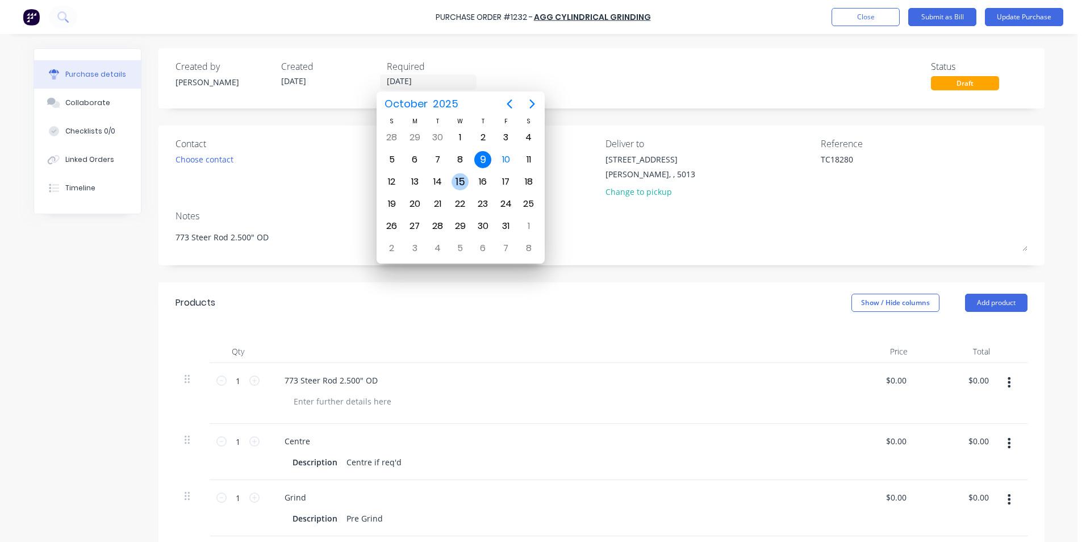
click at [458, 181] on div "15" at bounding box center [459, 181] width 17 height 17
type textarea "x"
type input "[DATE]"
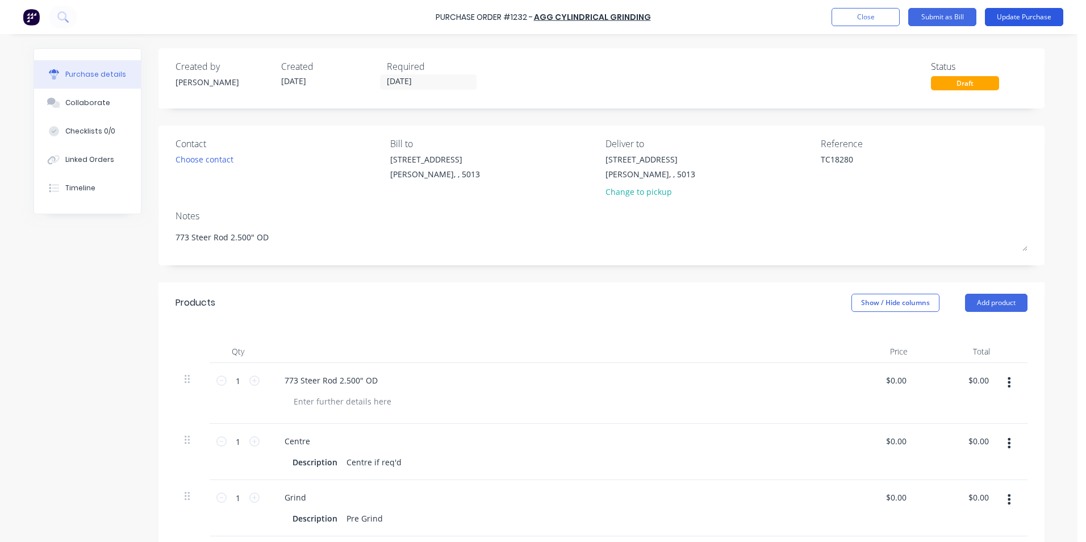
click at [1027, 17] on button "Update Purchase" at bounding box center [1023, 17] width 78 height 18
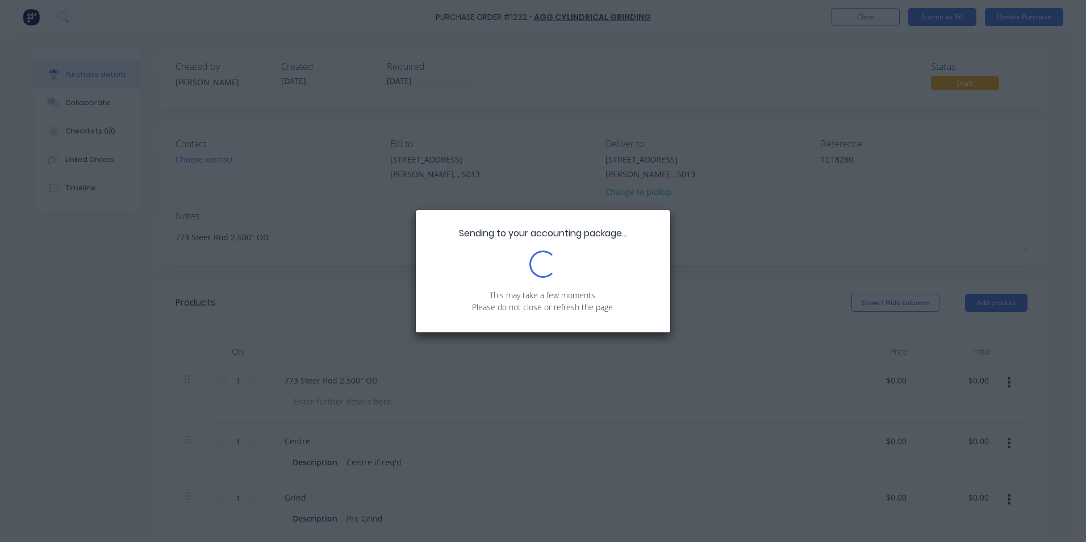
type textarea "x"
